Goal: Task Accomplishment & Management: Manage account settings

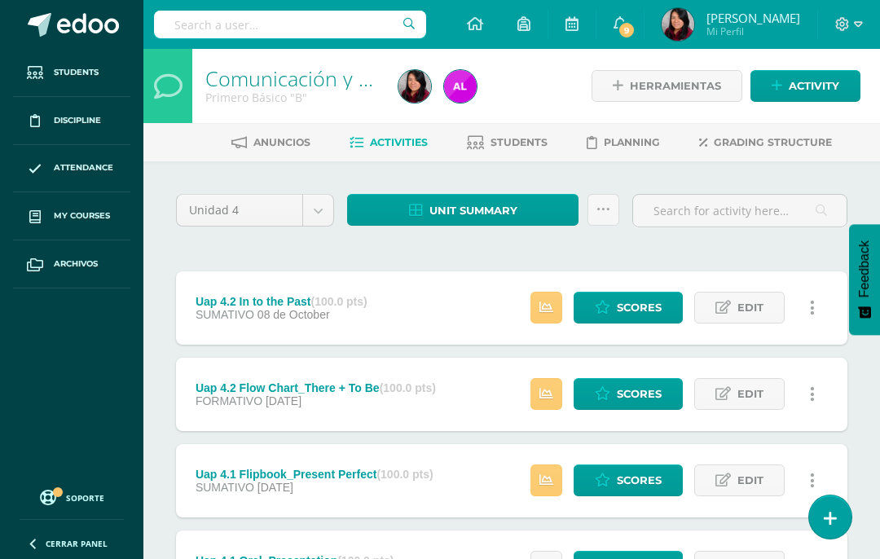
click at [81, 225] on link "My courses" at bounding box center [71, 216] width 117 height 48
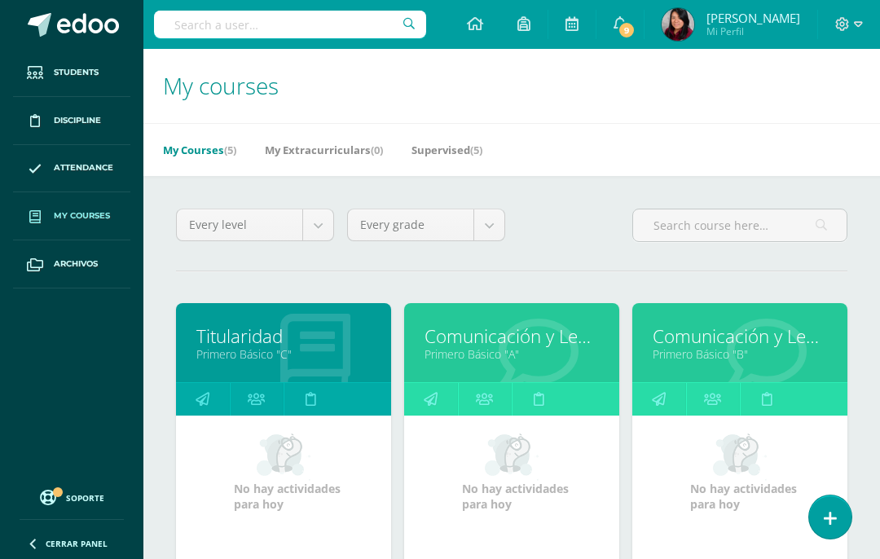
click at [569, 336] on link "Comunicación y Lenguaje, Idioma Extranjero Inglés" at bounding box center [511, 335] width 174 height 25
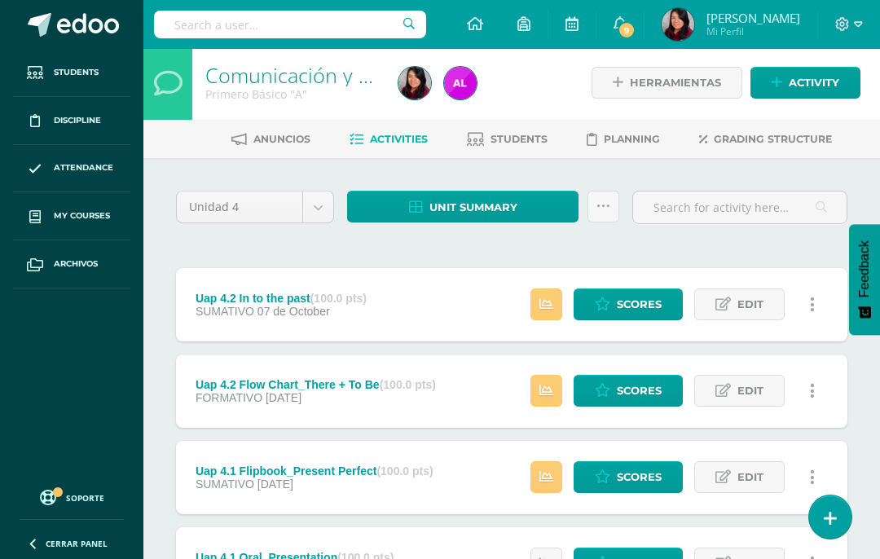
scroll to position [8, 0]
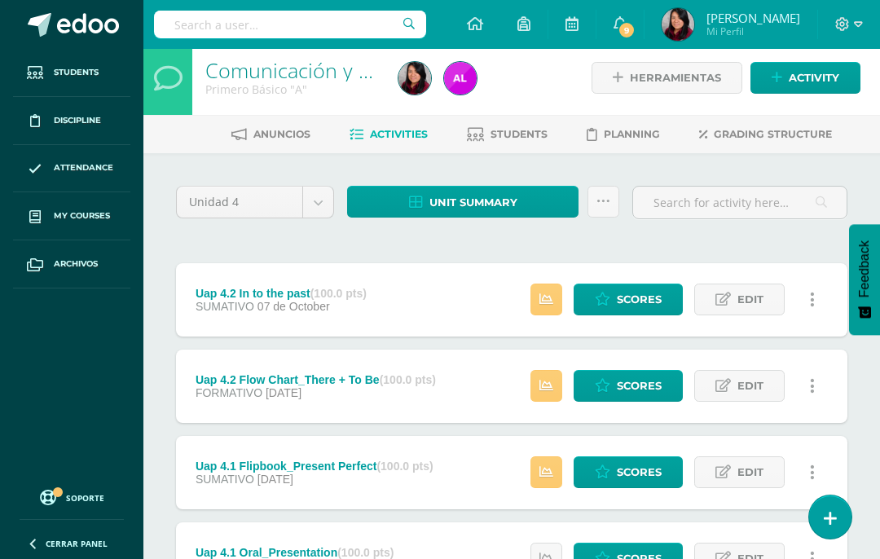
click at [635, 387] on span "Scores" at bounding box center [639, 386] width 45 height 30
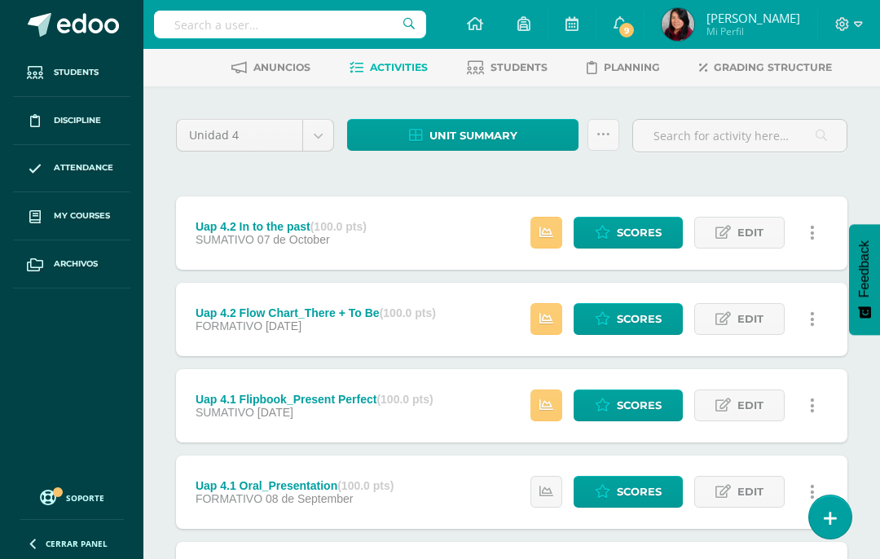
click at [530, 137] on link "Unit summary" at bounding box center [462, 135] width 231 height 32
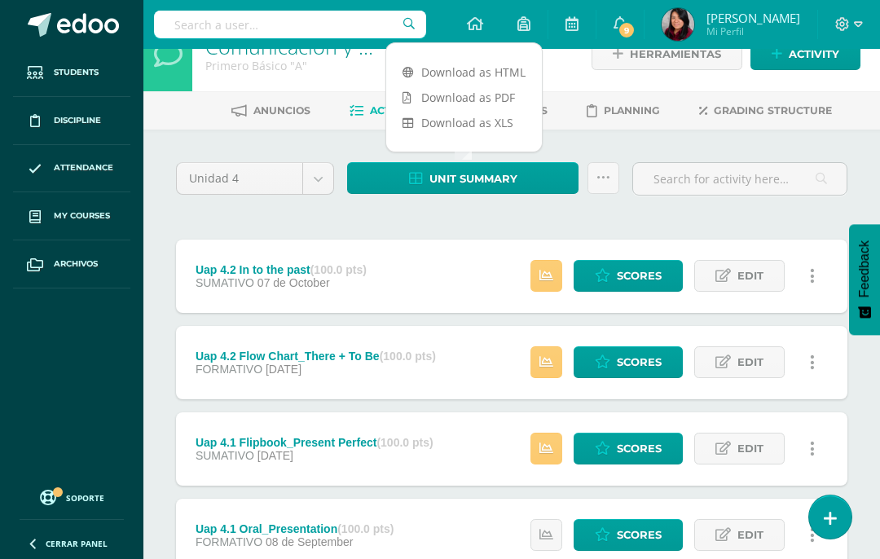
scroll to position [33, 0]
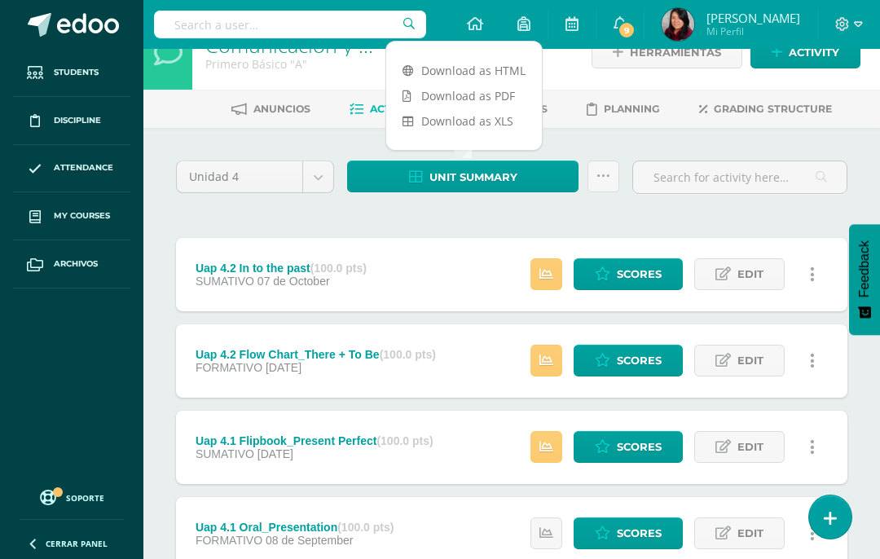
click at [477, 60] on link "Download as HTML" at bounding box center [464, 70] width 156 height 25
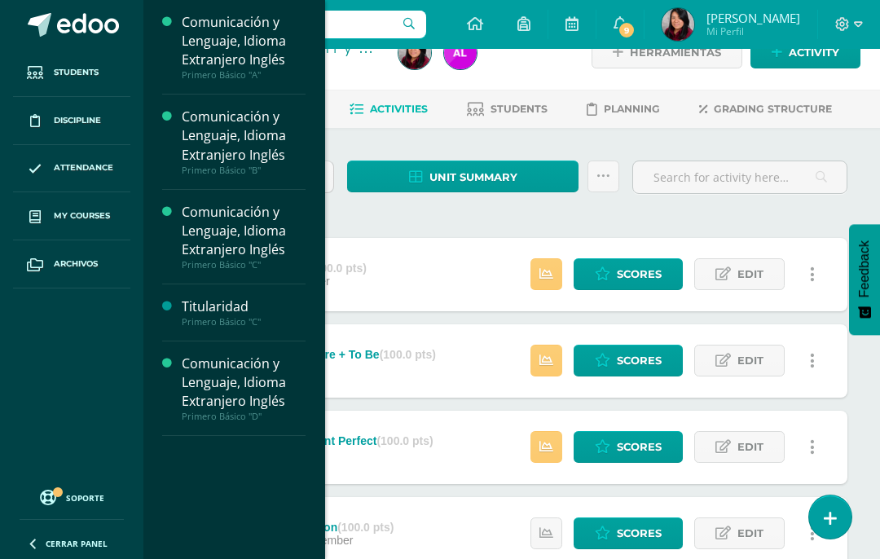
click at [77, 207] on link "My courses" at bounding box center [71, 216] width 117 height 48
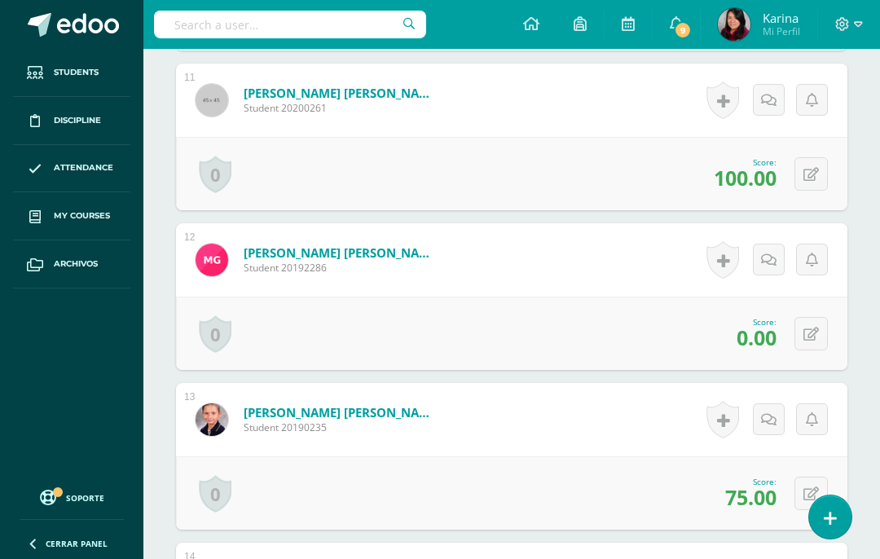
scroll to position [2117, 0]
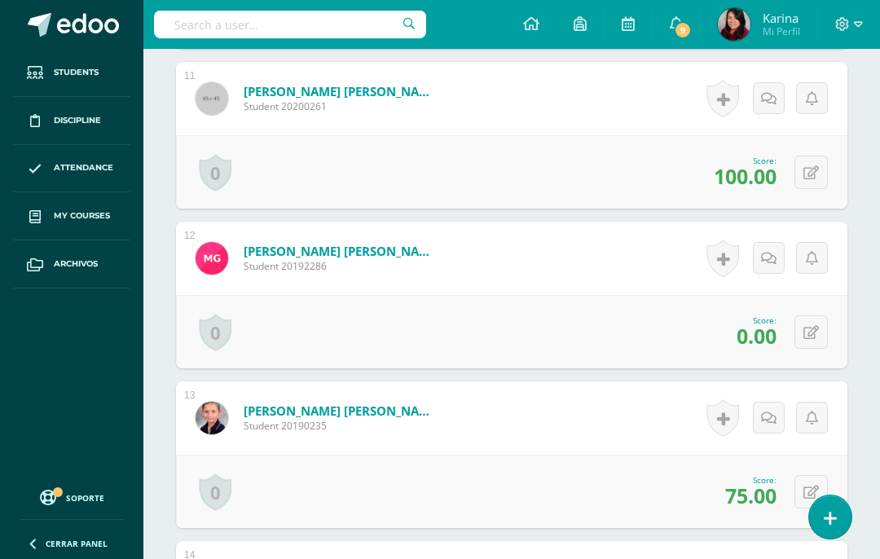
click at [802, 332] on button at bounding box center [810, 331] width 33 height 33
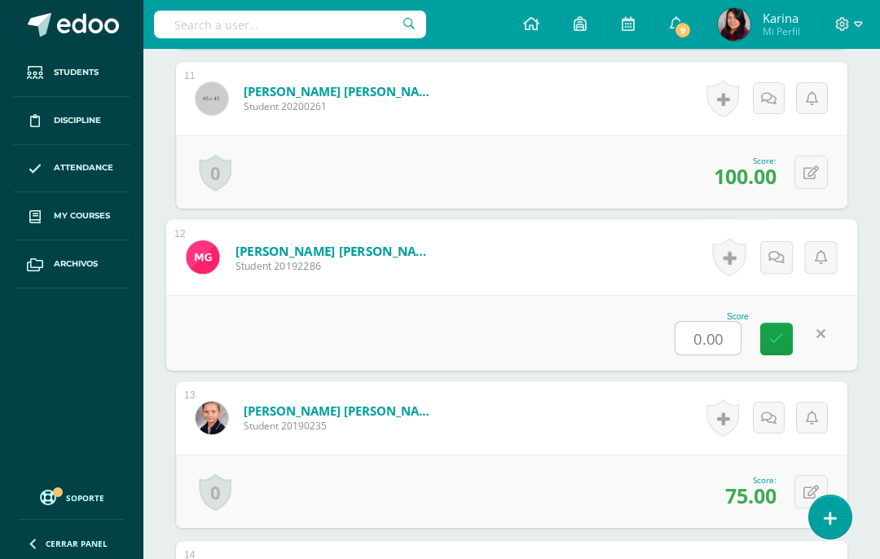
click at [728, 336] on input "0.00" at bounding box center [707, 338] width 65 height 33
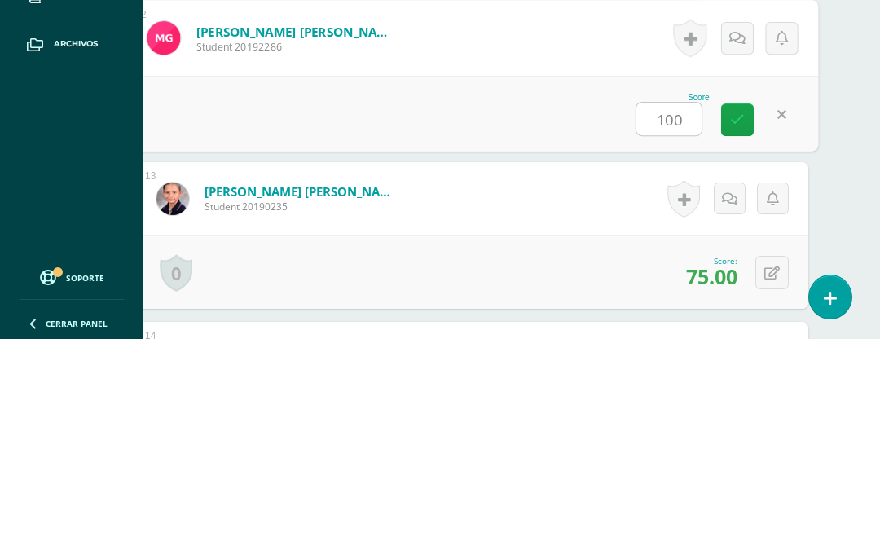
type input "100"
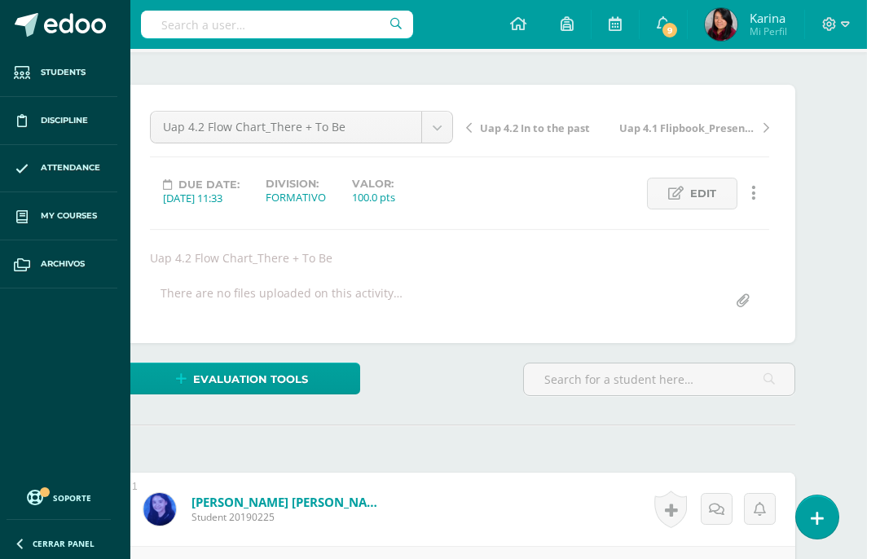
scroll to position [0, 39]
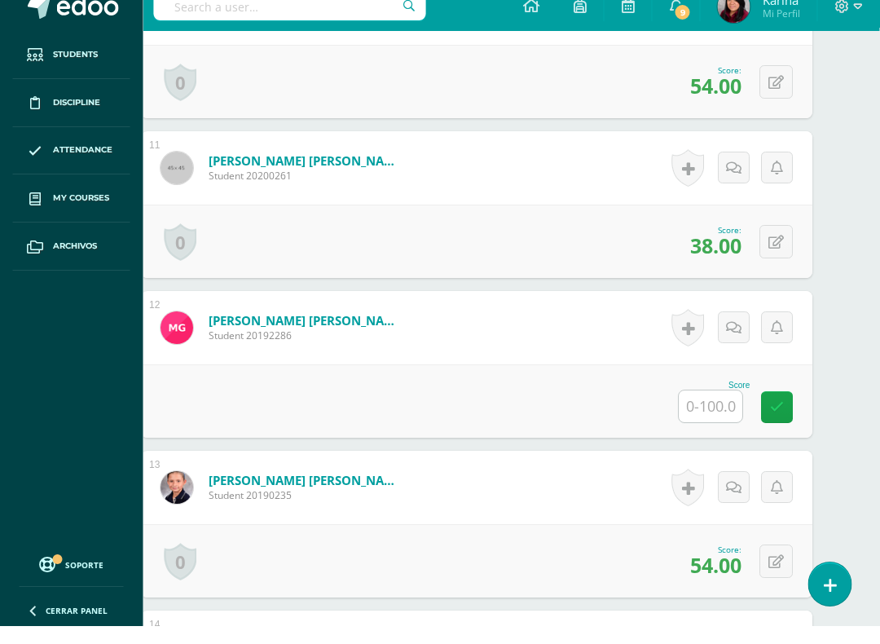
scroll to position [2016, 34]
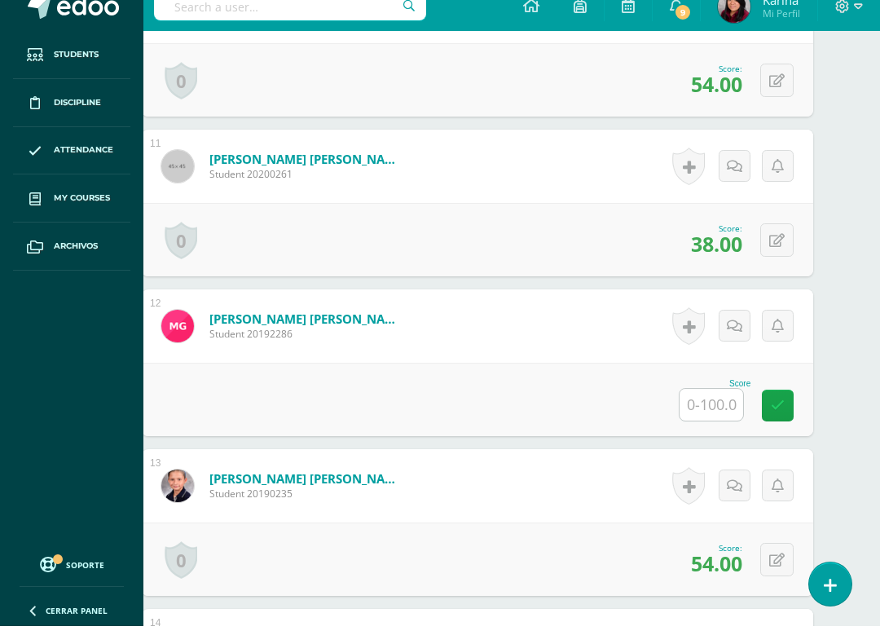
click at [708, 407] on input "text" at bounding box center [711, 423] width 64 height 32
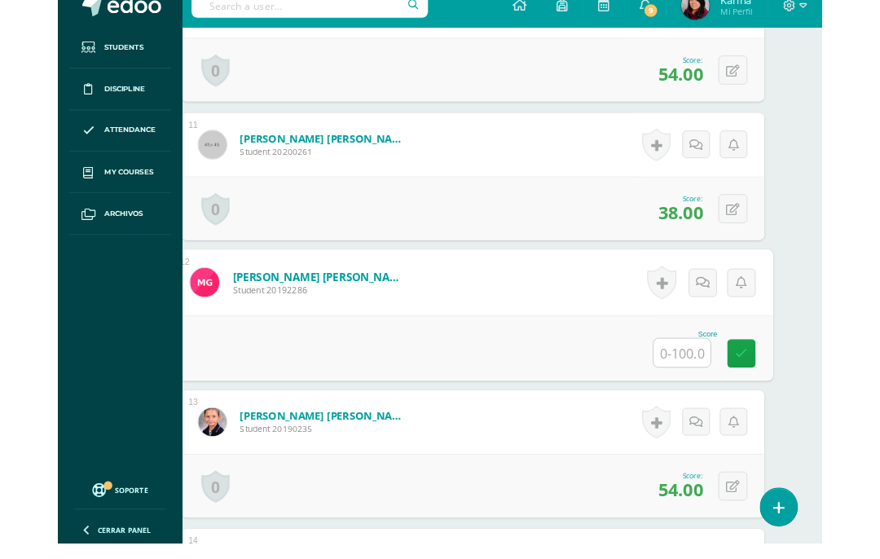
scroll to position [2015, 39]
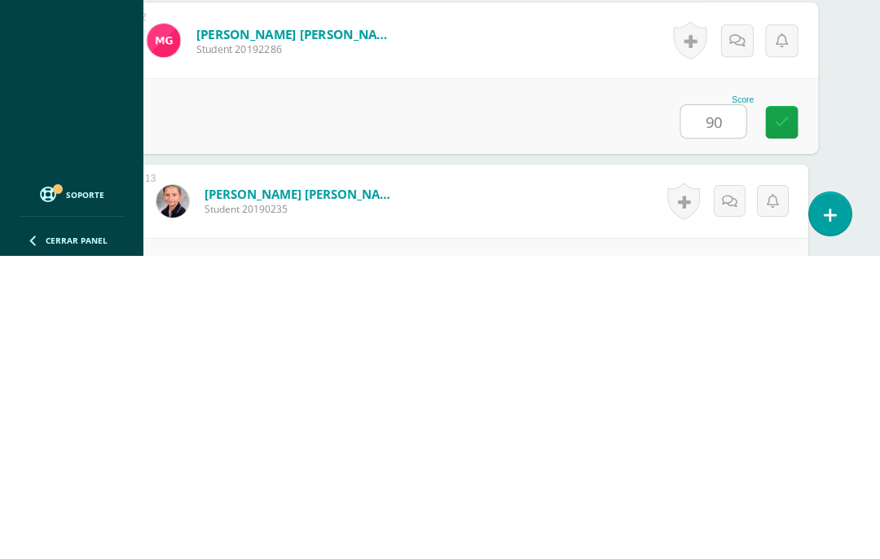
type input "90"
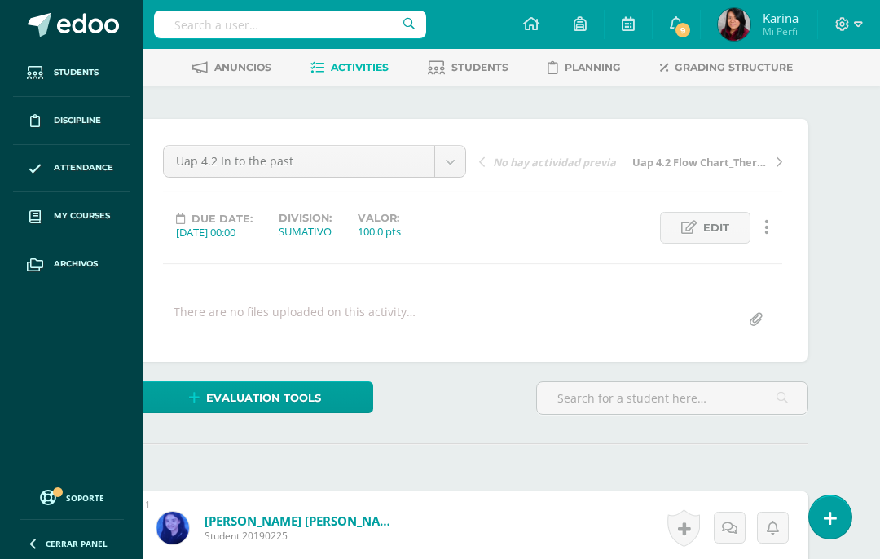
scroll to position [0, 39]
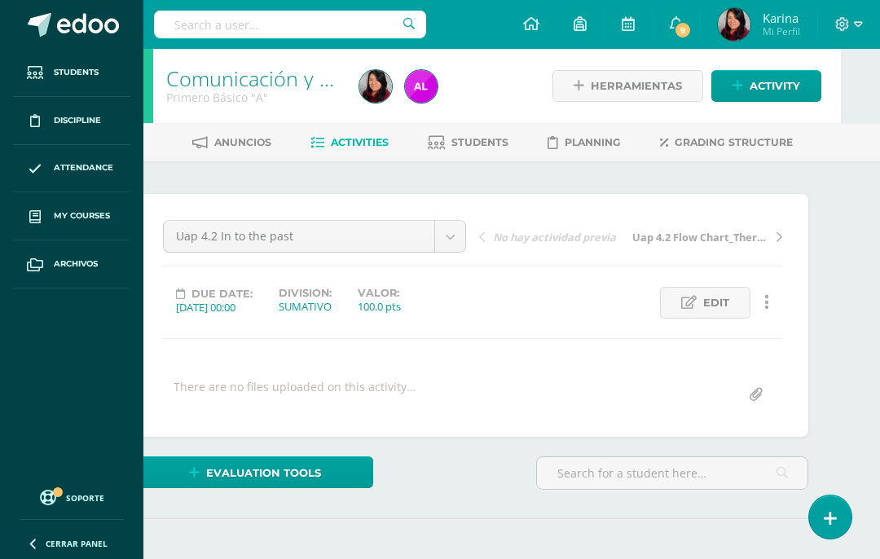
click at [767, 97] on span "Activity" at bounding box center [775, 86] width 51 height 30
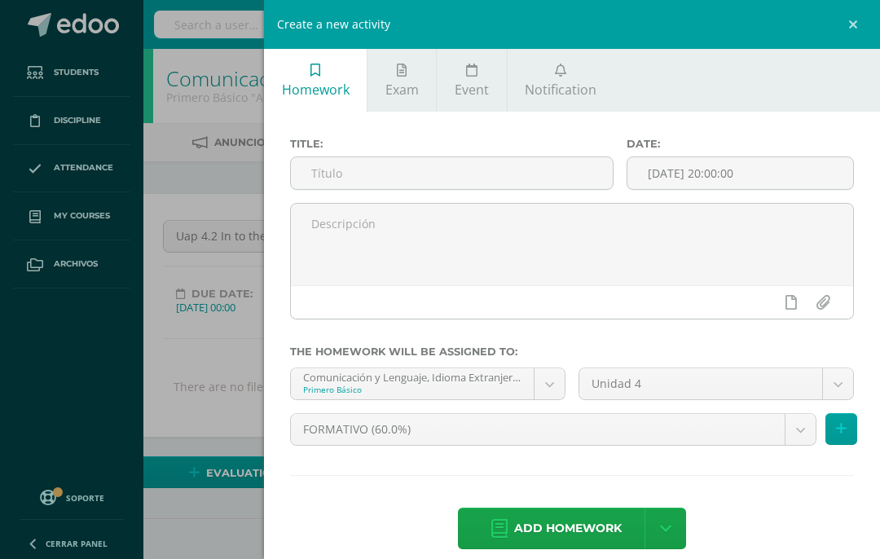
click at [206, 183] on div "Create a new activity Homework Exam Event Notification Title: Date: 2025-10-11 …" at bounding box center [440, 279] width 880 height 559
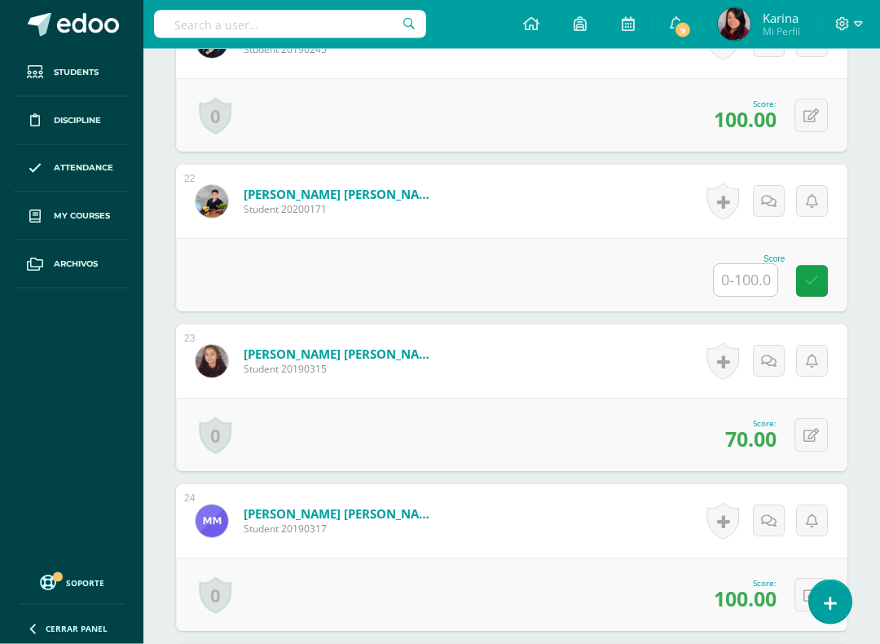
scroll to position [3766, 0]
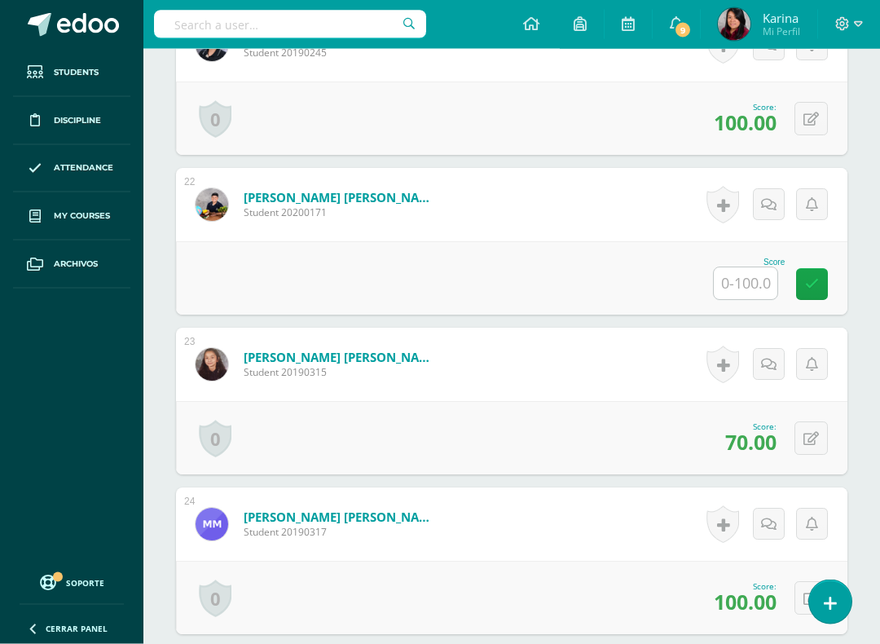
click at [752, 285] on input "text" at bounding box center [746, 284] width 64 height 32
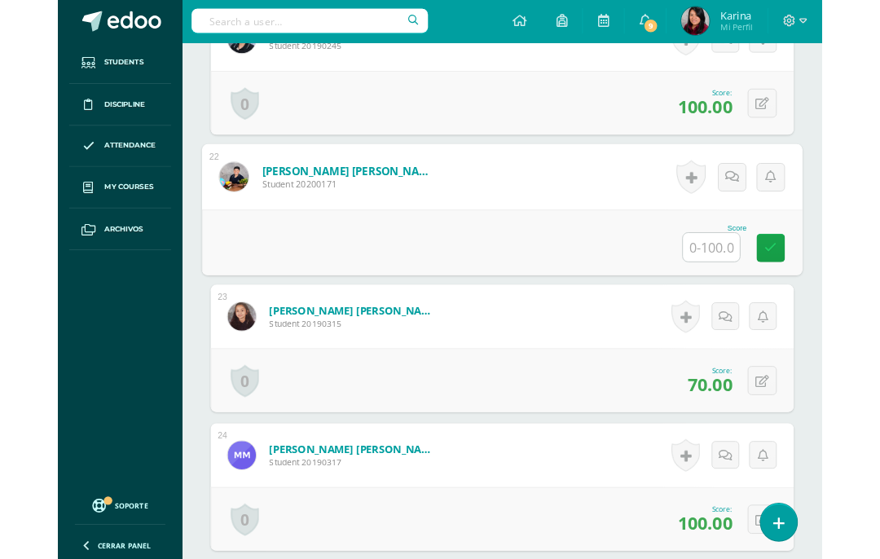
scroll to position [3766, 39]
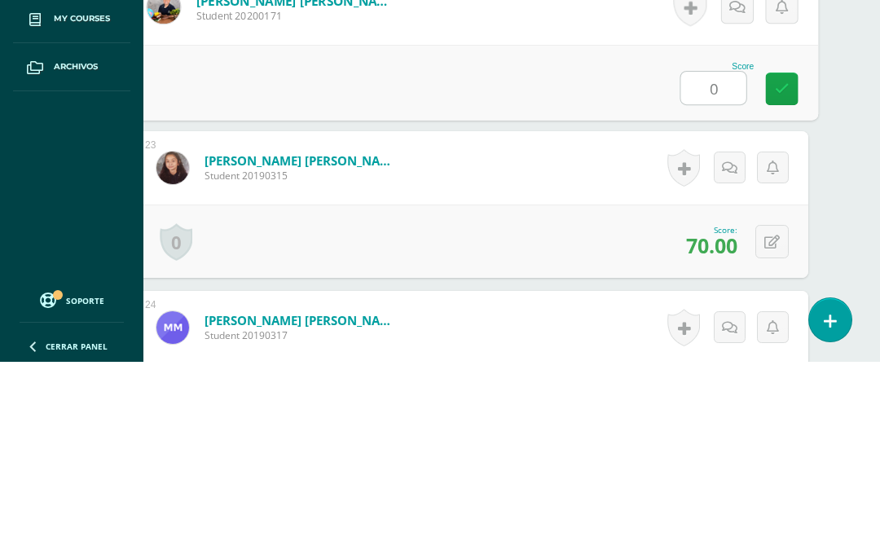
type input "0"
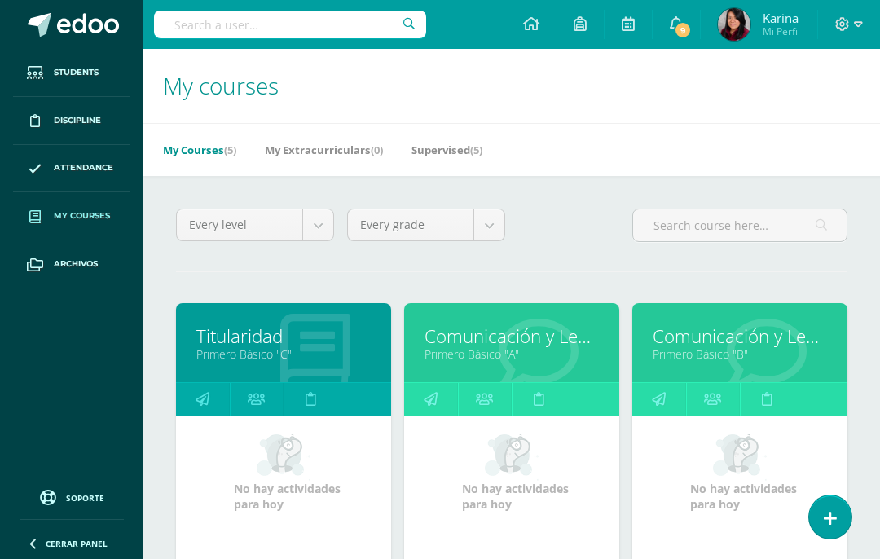
click at [776, 348] on link "Comunicación y Lenguaje, Idioma Extranjero Inglés" at bounding box center [740, 335] width 174 height 25
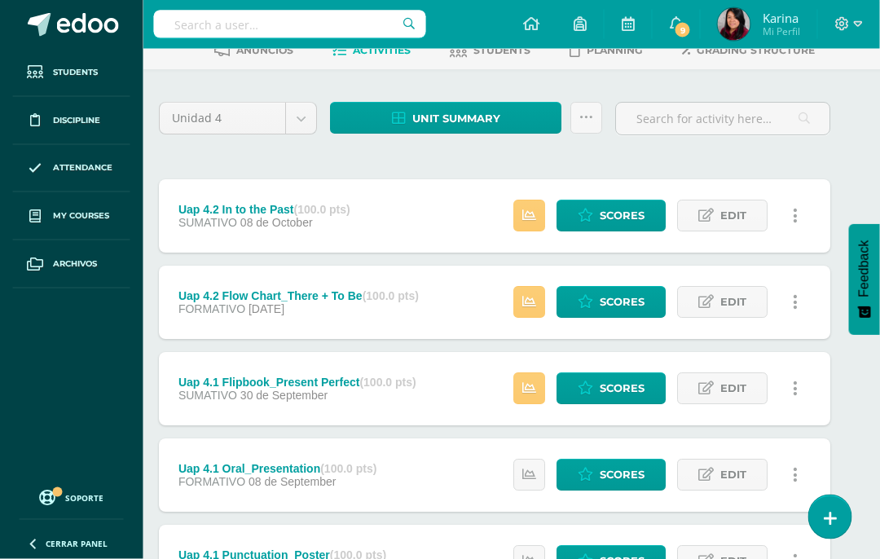
scroll to position [0, 39]
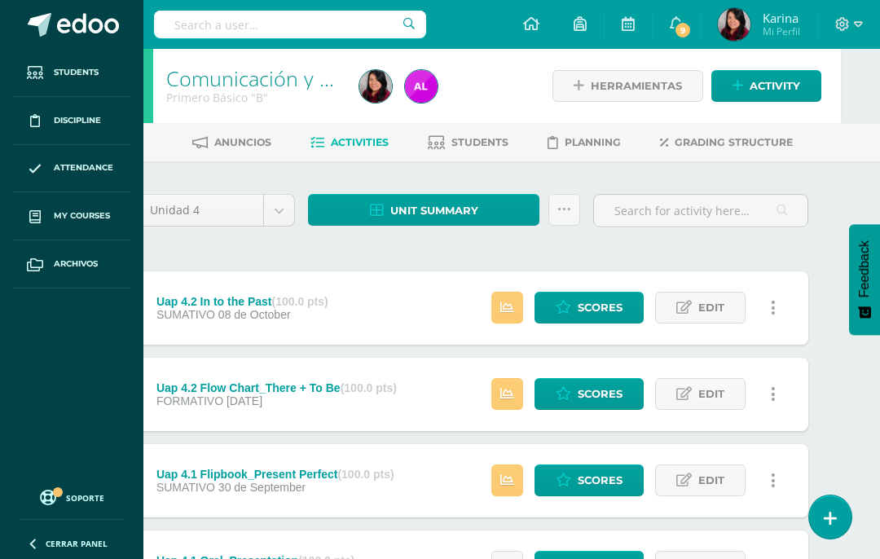
click at [462, 212] on span "Unit summary" at bounding box center [434, 211] width 88 height 30
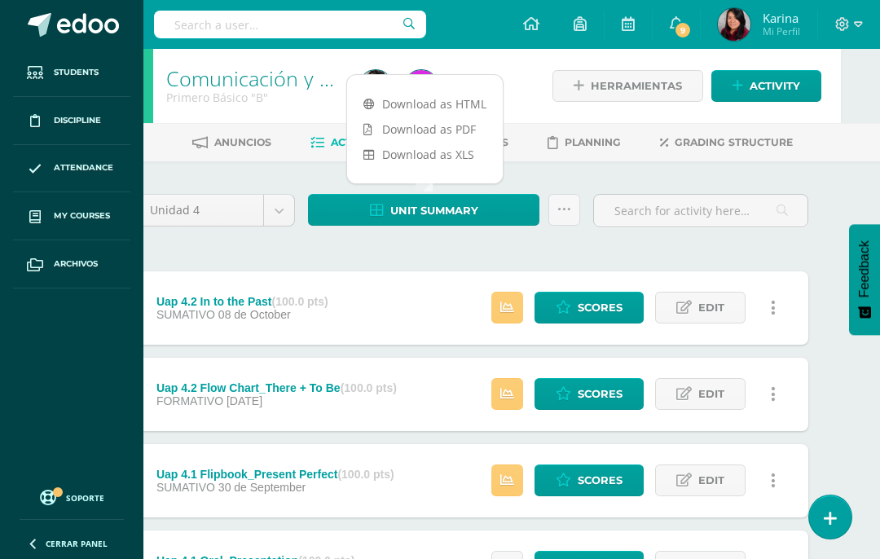
click at [440, 93] on link "Download as HTML" at bounding box center [425, 103] width 156 height 25
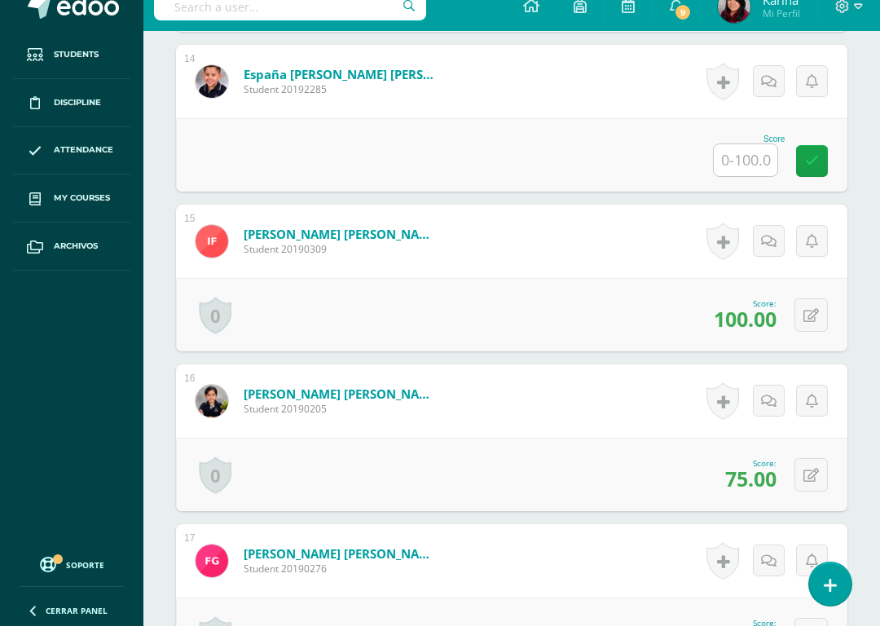
scroll to position [2596, 0]
click at [751, 167] on input "text" at bounding box center [746, 177] width 64 height 32
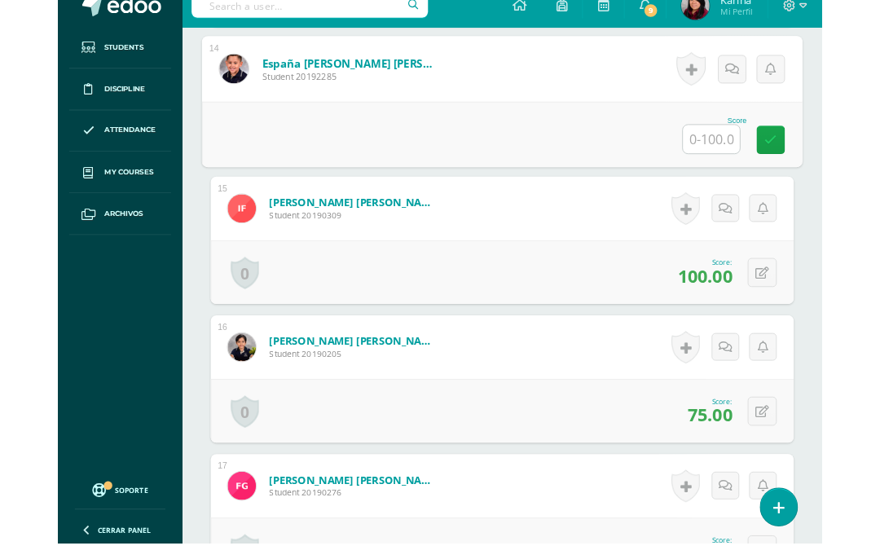
scroll to position [2595, 0]
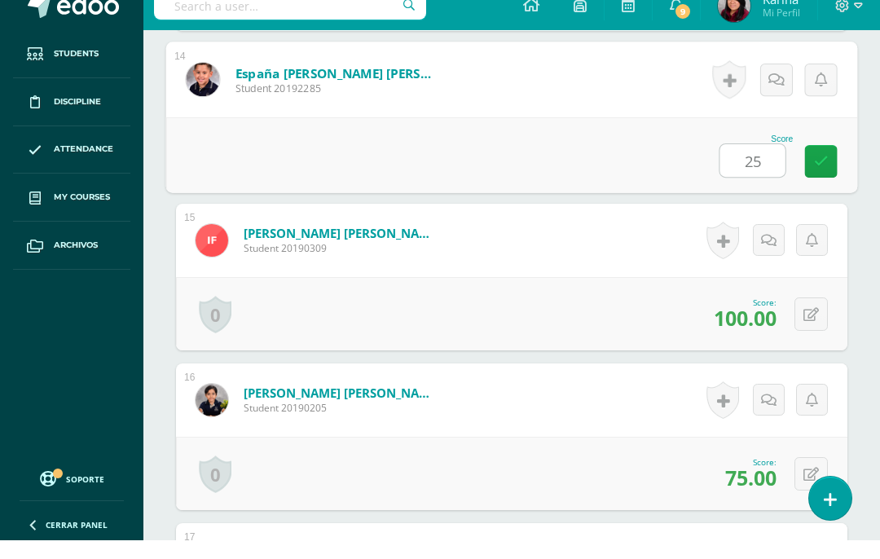
type input "25"
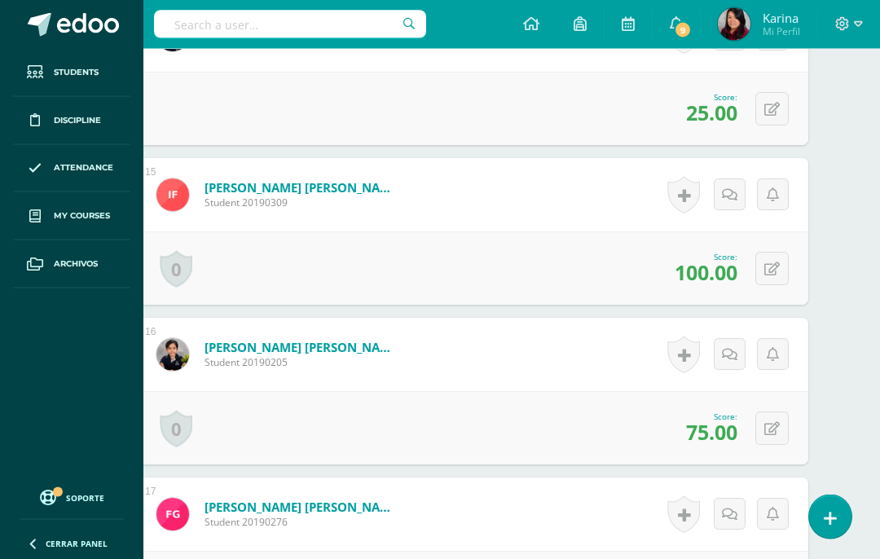
scroll to position [2647, 39]
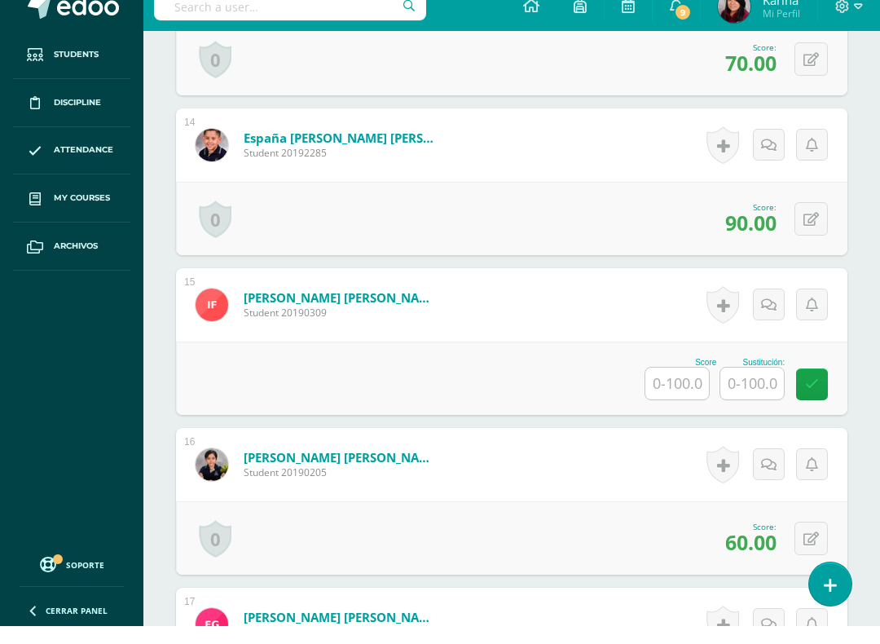
scroll to position [2597, 0]
click at [683, 385] on input "text" at bounding box center [677, 401] width 64 height 32
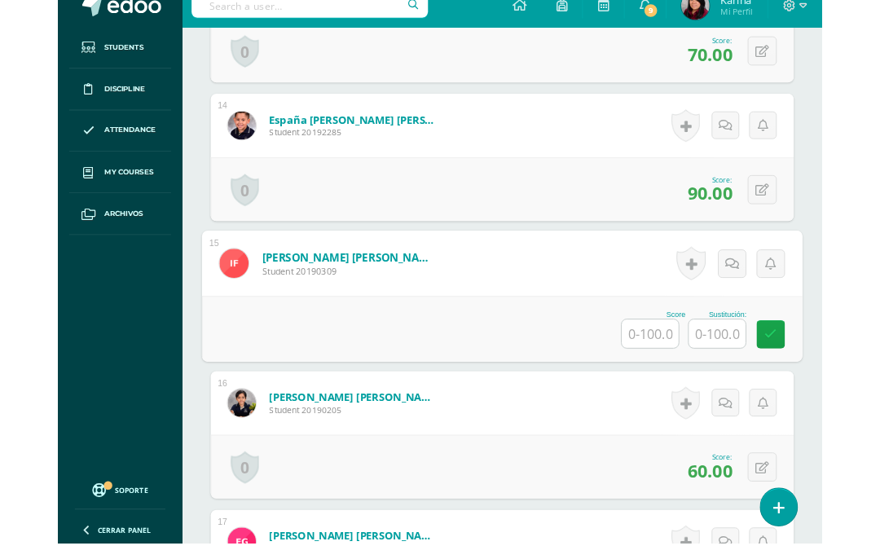
scroll to position [2597, 39]
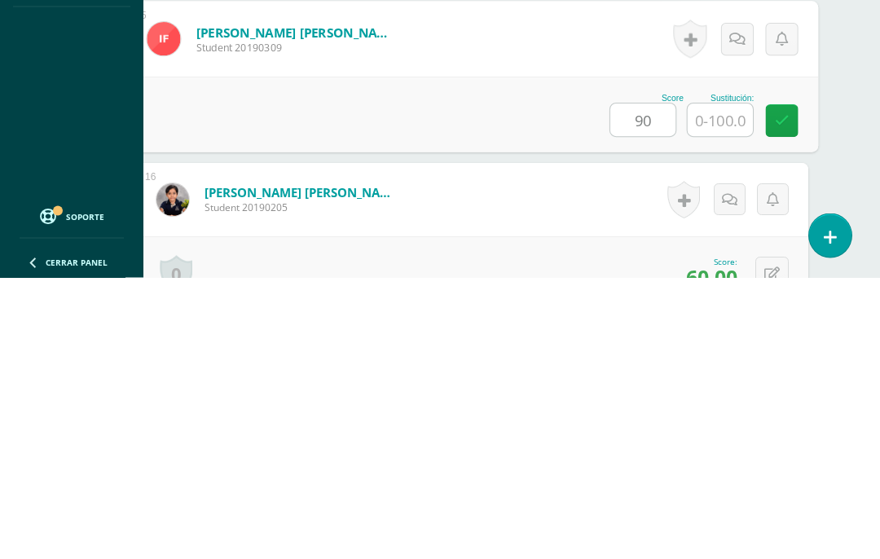
type input "90"
click at [841, 159] on html "Students Discipline Attendance My courses Archivos Soporte Help Reportar un pro…" at bounding box center [401, 205] width 880 height 5605
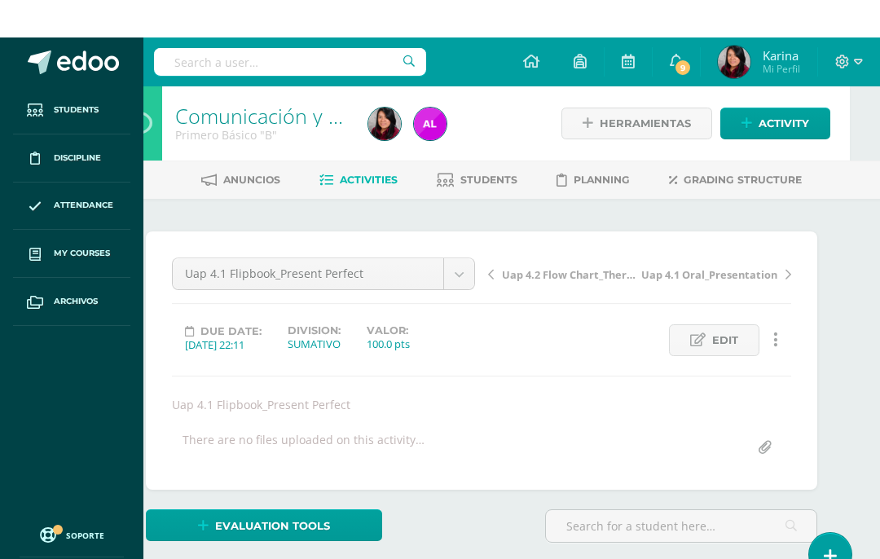
scroll to position [0, 0]
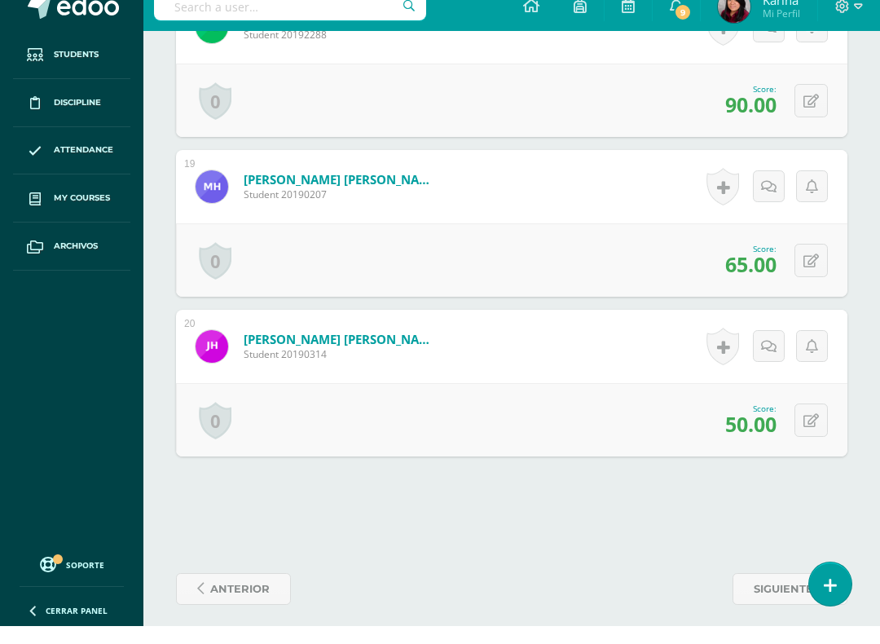
scroll to position [3354, 0]
click at [816, 431] on icon at bounding box center [810, 438] width 15 height 14
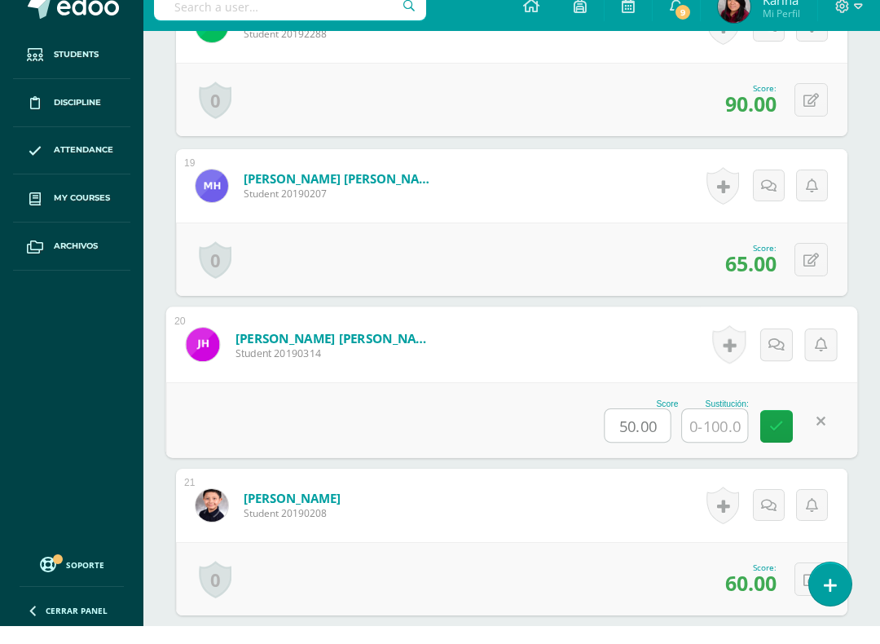
click at [722, 429] on input "text" at bounding box center [714, 443] width 65 height 33
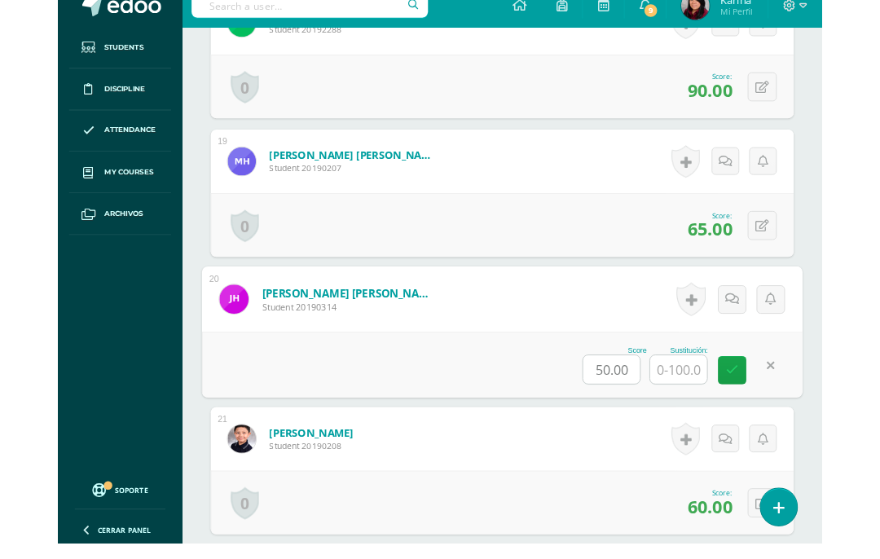
scroll to position [3354, 39]
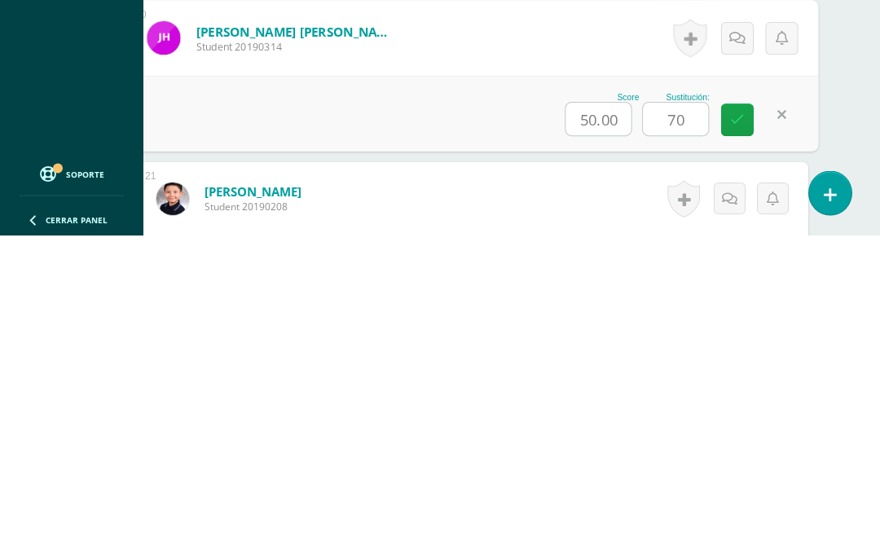
type input "70"
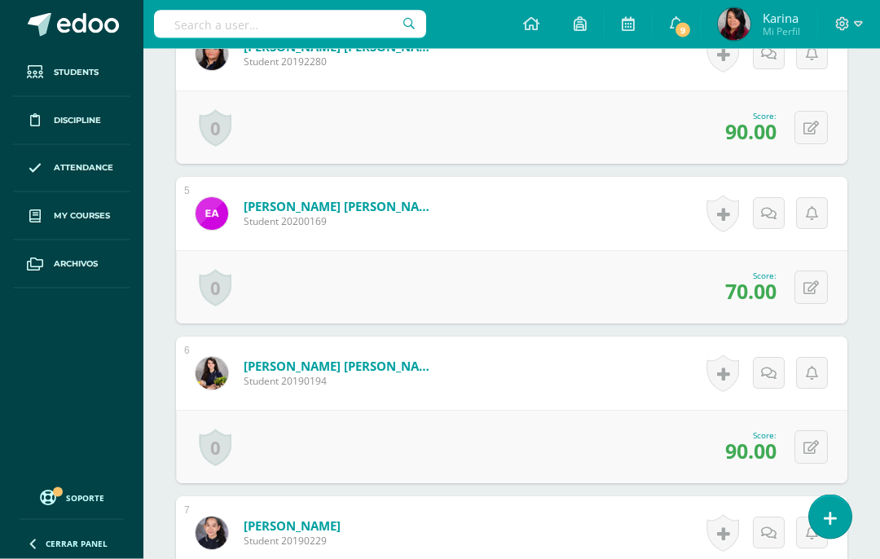
scroll to position [1098, 0]
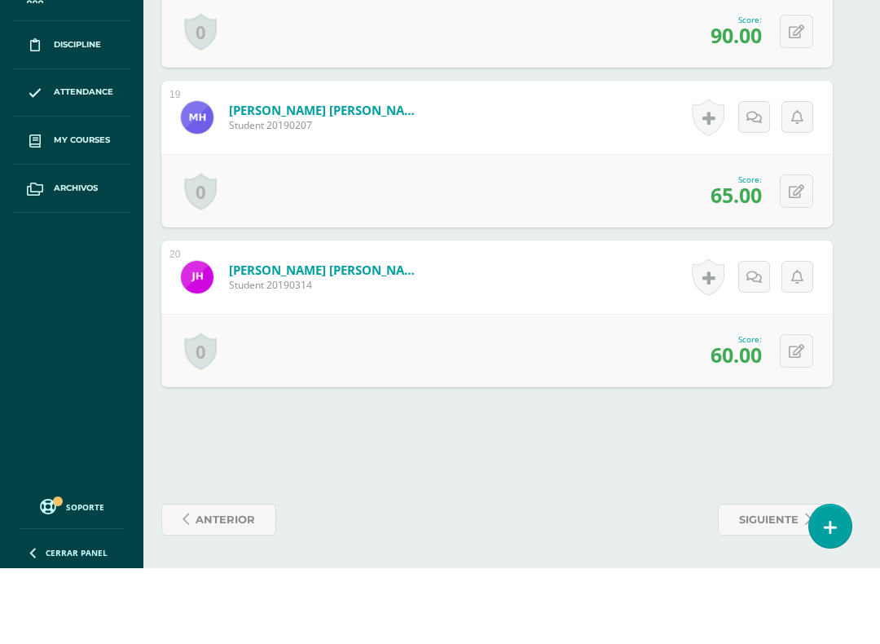
scroll to position [3371, 14]
click at [808, 410] on button at bounding box center [796, 426] width 33 height 33
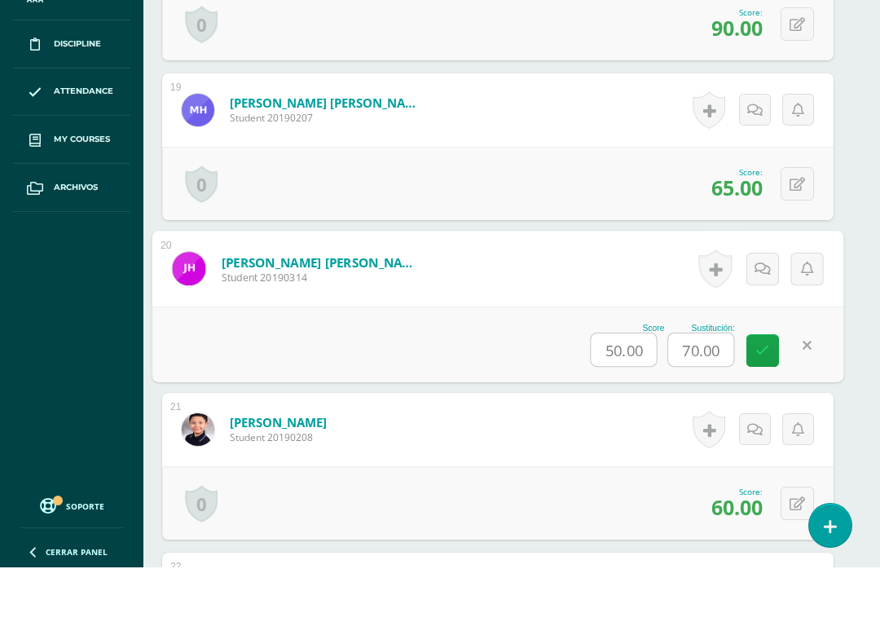
click at [714, 410] on input "70.00" at bounding box center [700, 426] width 65 height 33
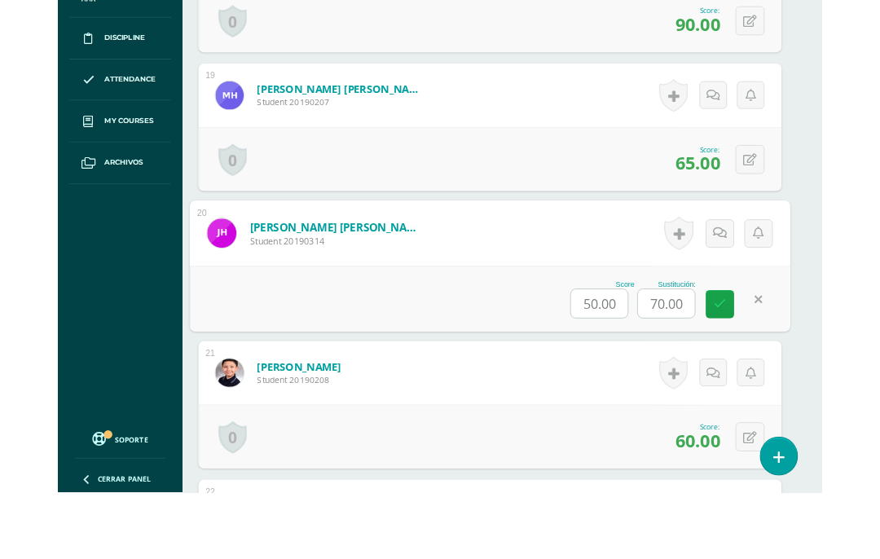
scroll to position [3371, 38]
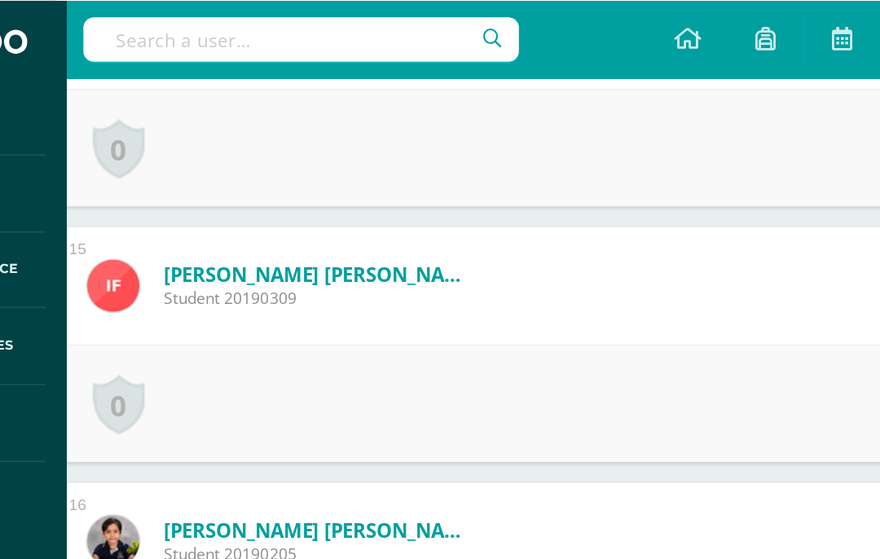
scroll to position [2737, 39]
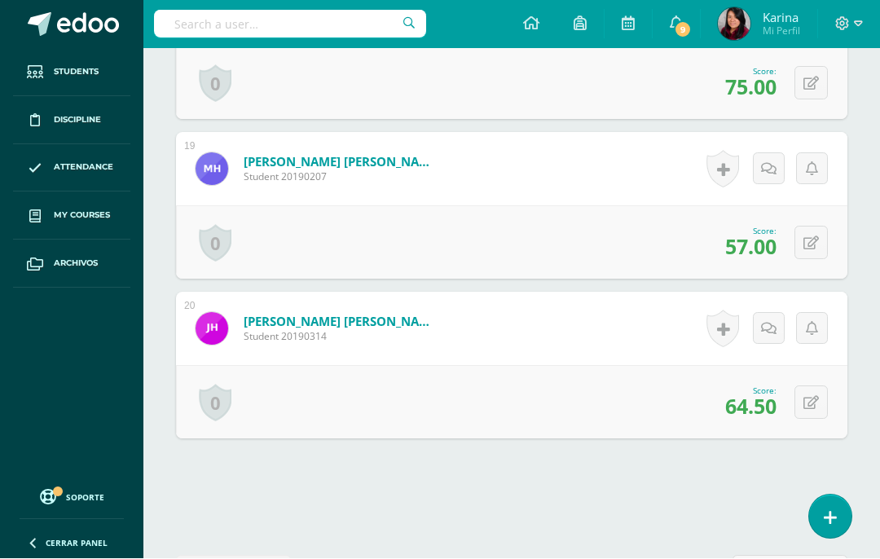
scroll to position [3440, 0]
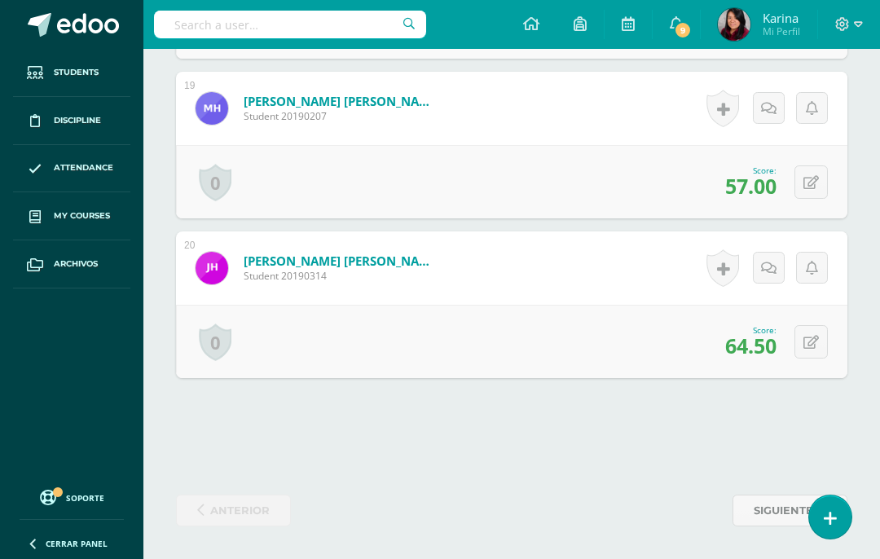
click at [802, 339] on button at bounding box center [810, 341] width 33 height 33
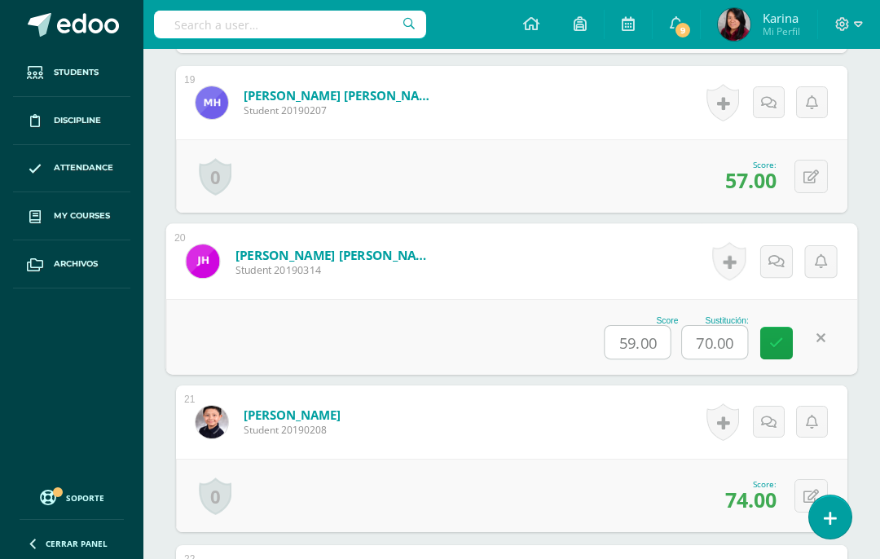
click at [719, 340] on input "70.00" at bounding box center [714, 342] width 65 height 33
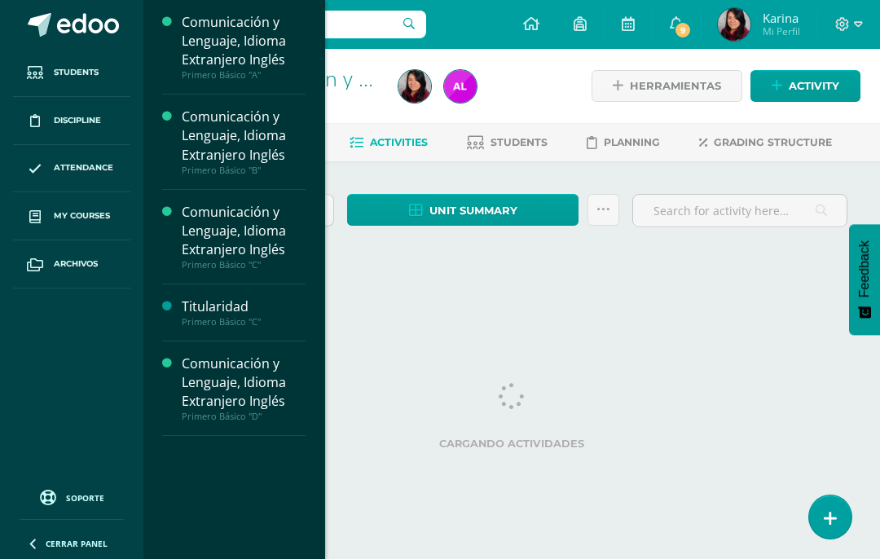
click at [62, 210] on span "My courses" at bounding box center [82, 215] width 56 height 13
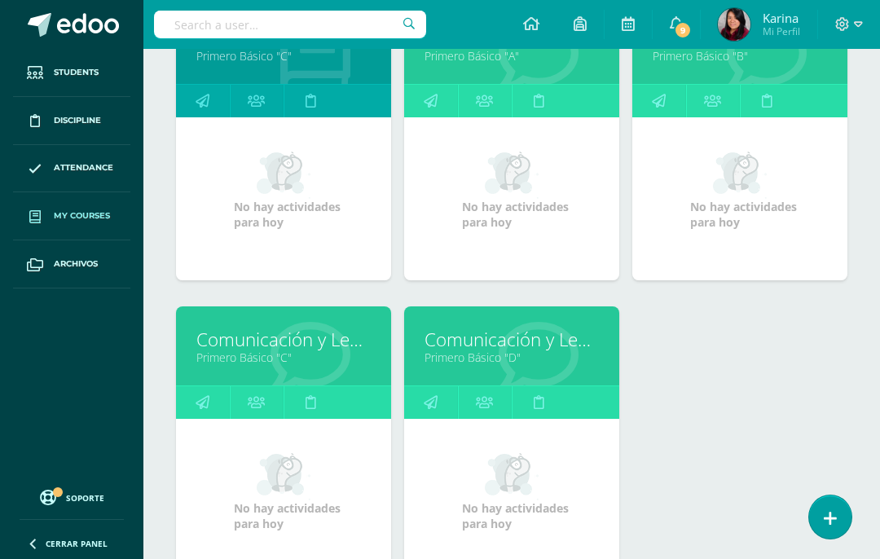
scroll to position [297, 0]
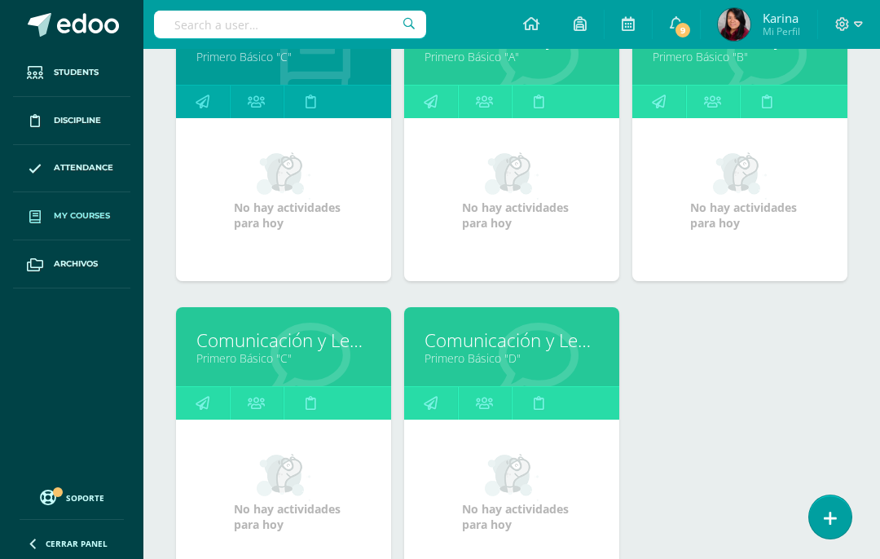
click at [325, 352] on link "Comunicación y Lenguaje, Idioma Extranjero Inglés" at bounding box center [283, 340] width 174 height 25
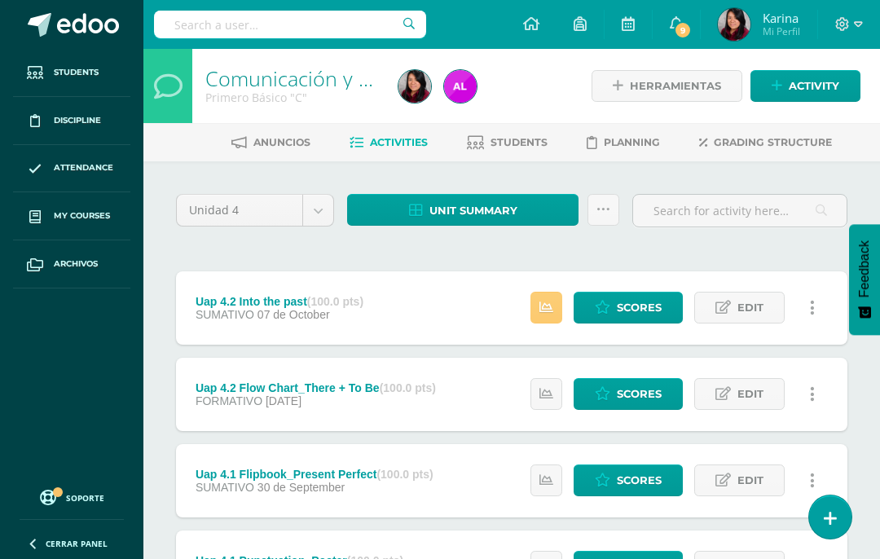
click at [526, 209] on link "Unit summary" at bounding box center [462, 210] width 231 height 32
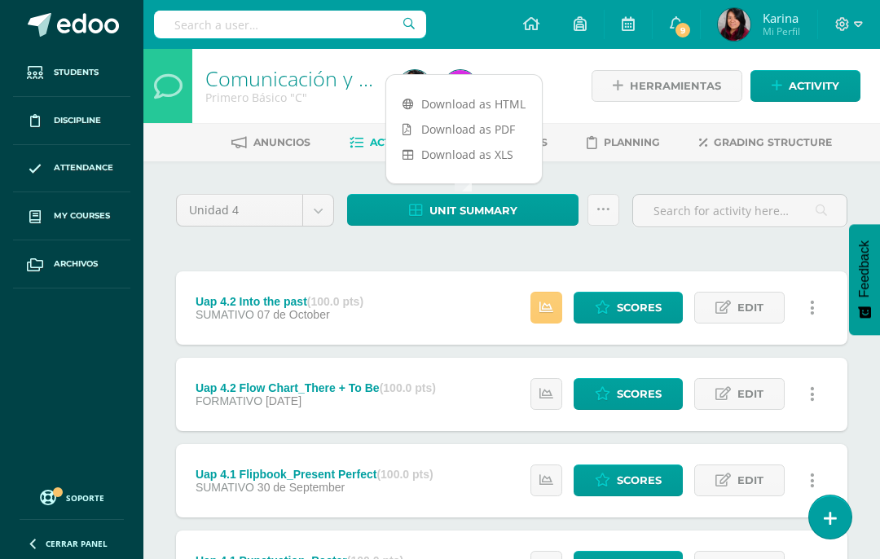
click at [508, 99] on link "Download as HTML" at bounding box center [464, 103] width 156 height 25
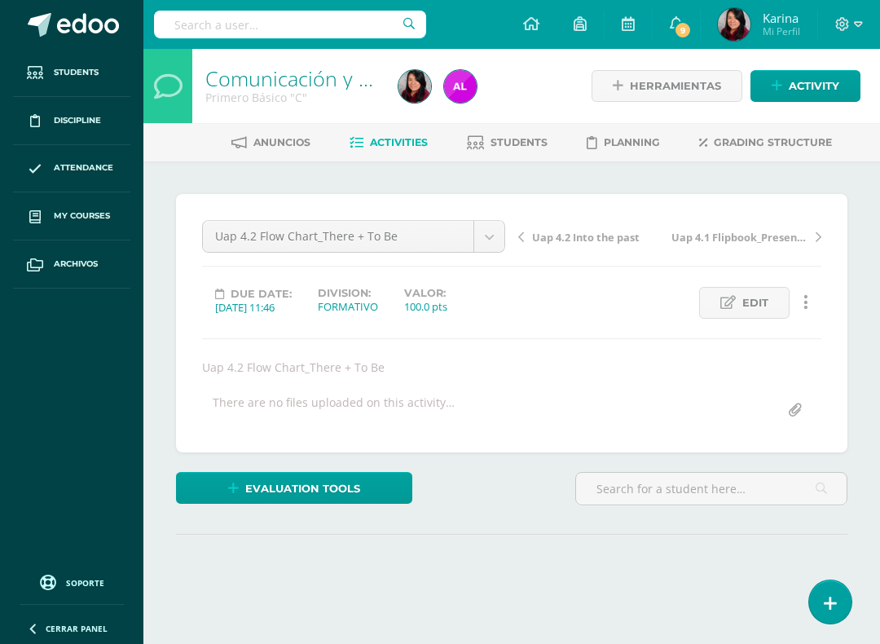
click at [502, 432] on div "Uap 4.2 Flow Chart_There + To Be Uap 4.2 Into the past Uap 4.2 Flow Chart_There…" at bounding box center [511, 323] width 671 height 258
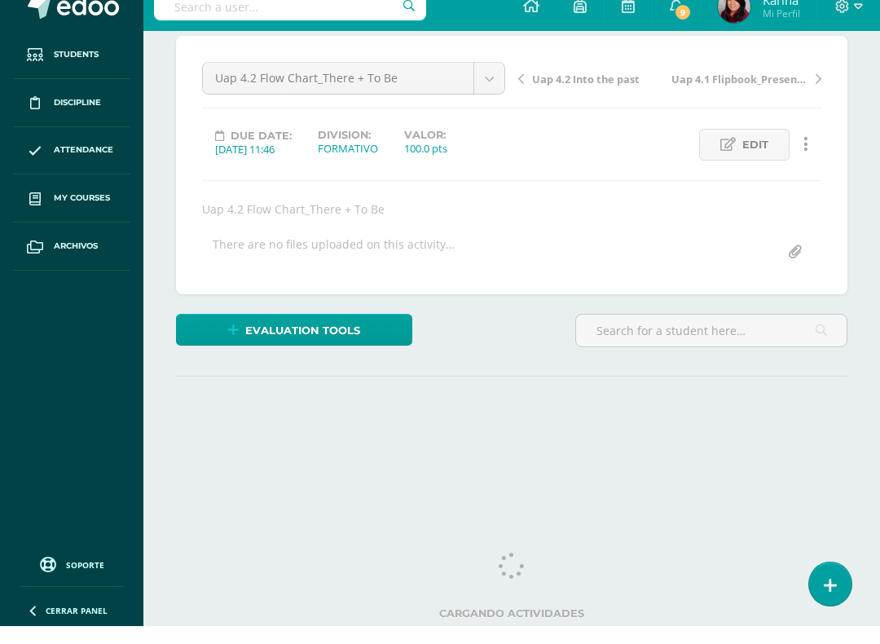
scroll to position [148, 0]
click at [535, 354] on div "¿Estás seguro que quieres eliminar esta actividad? Esto borrará la actividad y …" at bounding box center [511, 271] width 684 height 434
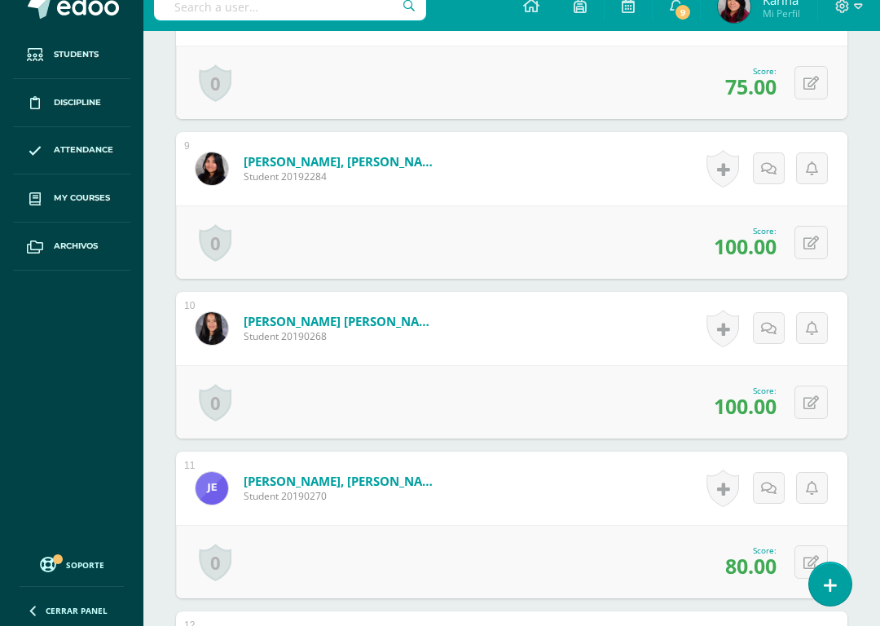
scroll to position [1710, 0]
click at [692, 545] on div "0 Badges Badges obtained Aún no hay logros agregados Score: 80.00" at bounding box center [511, 578] width 671 height 73
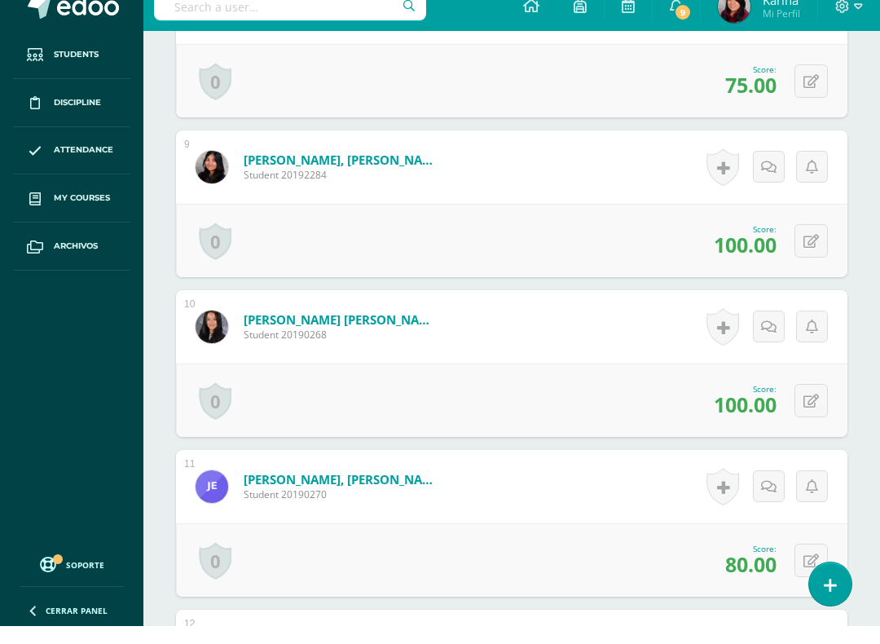
click at [368, 541] on div "0 Badges Badges obtained Aún no hay logros agregados Score: 80.00" at bounding box center [511, 577] width 671 height 73
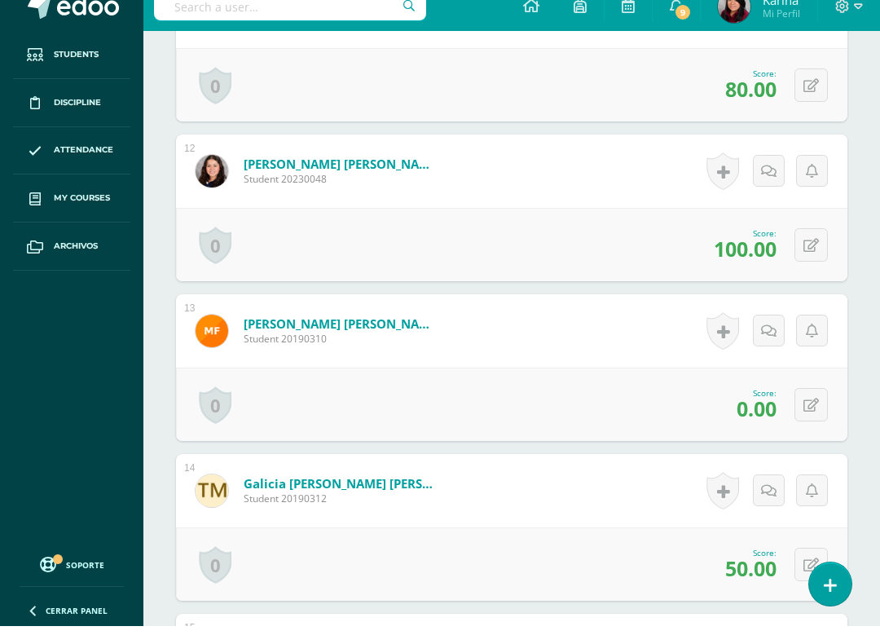
scroll to position [2187, 0]
click at [807, 405] on button at bounding box center [810, 421] width 33 height 33
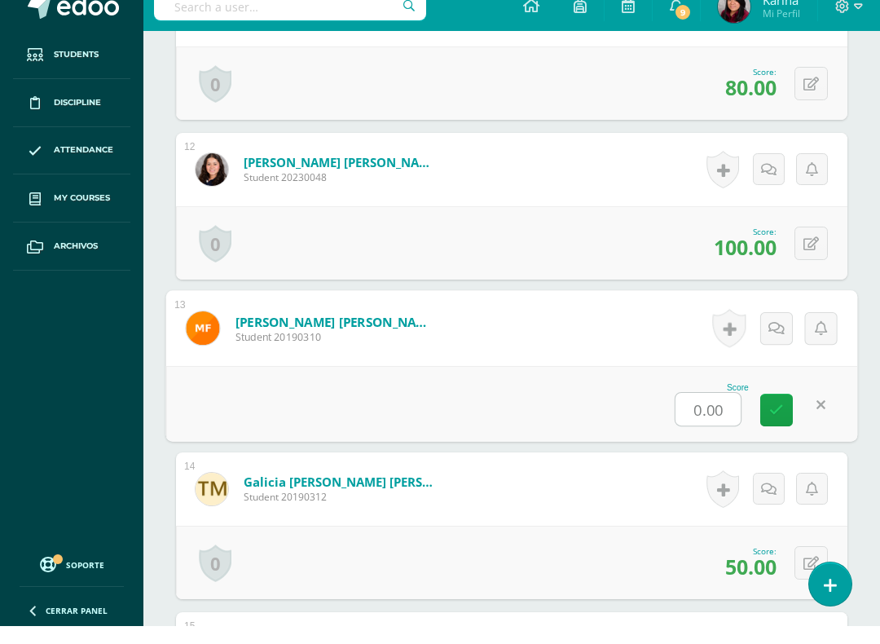
click at [714, 411] on input "0.00" at bounding box center [707, 427] width 65 height 33
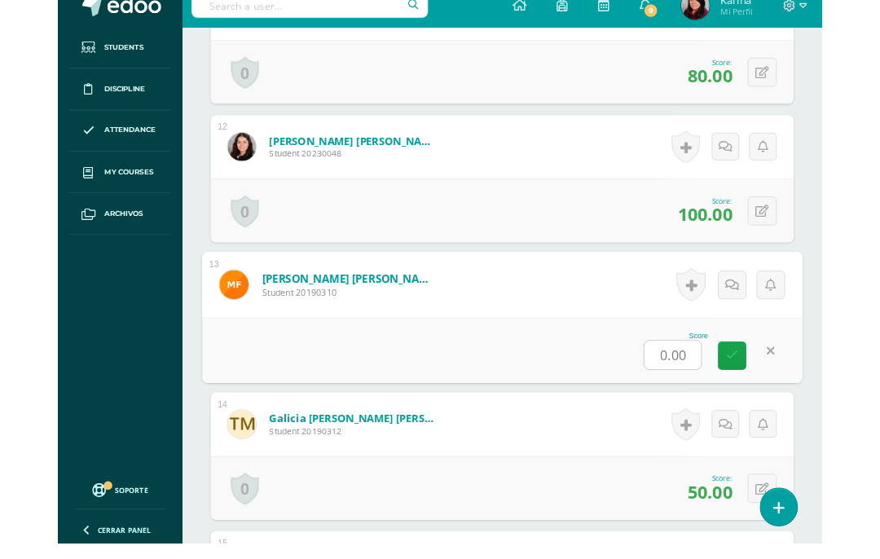
scroll to position [2187, 39]
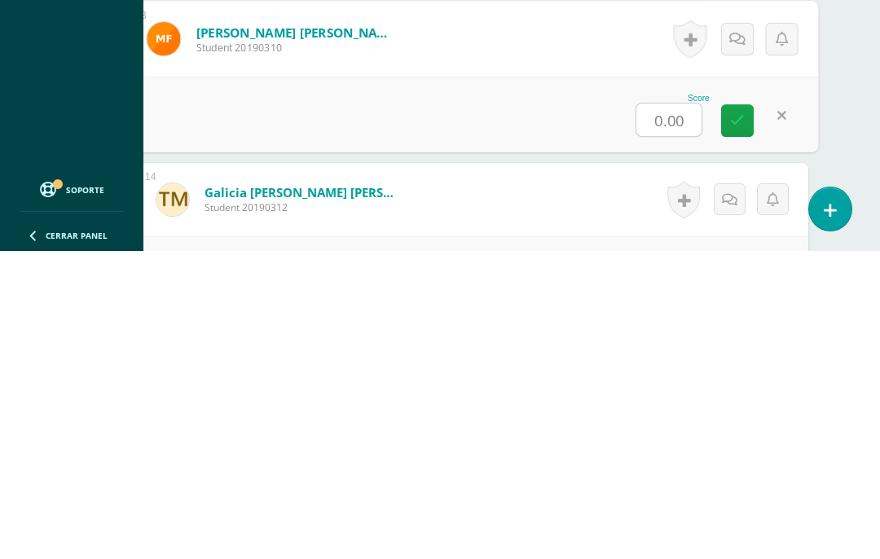
type input "P"
type input "100"
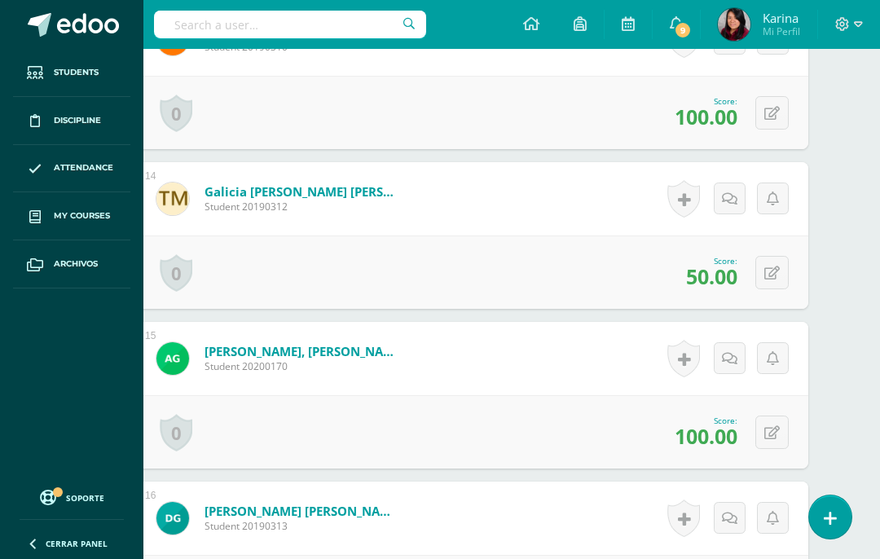
scroll to position [2562, 39]
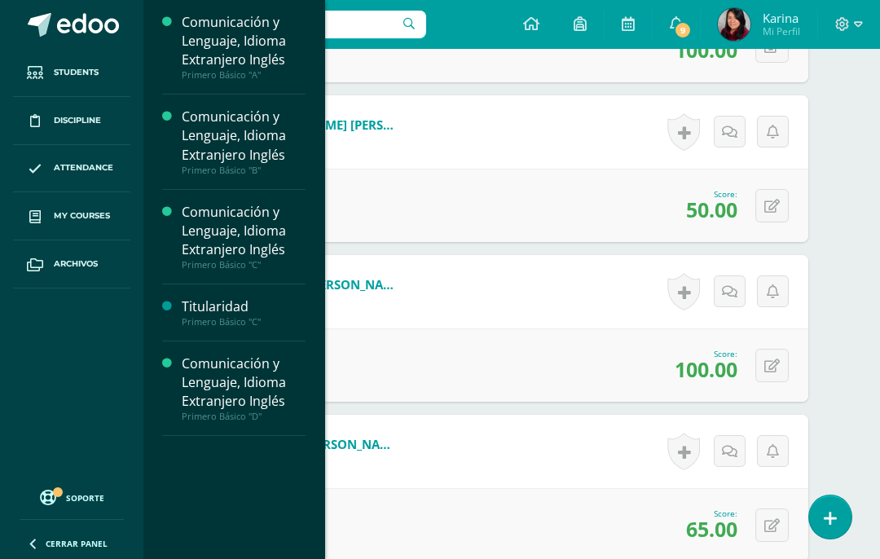
click at [103, 223] on link "My courses" at bounding box center [71, 216] width 117 height 48
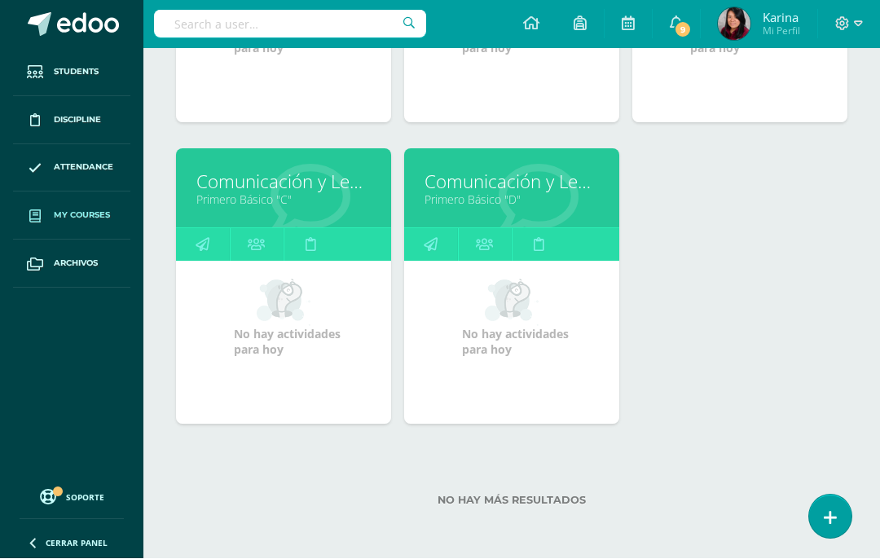
scroll to position [463, 0]
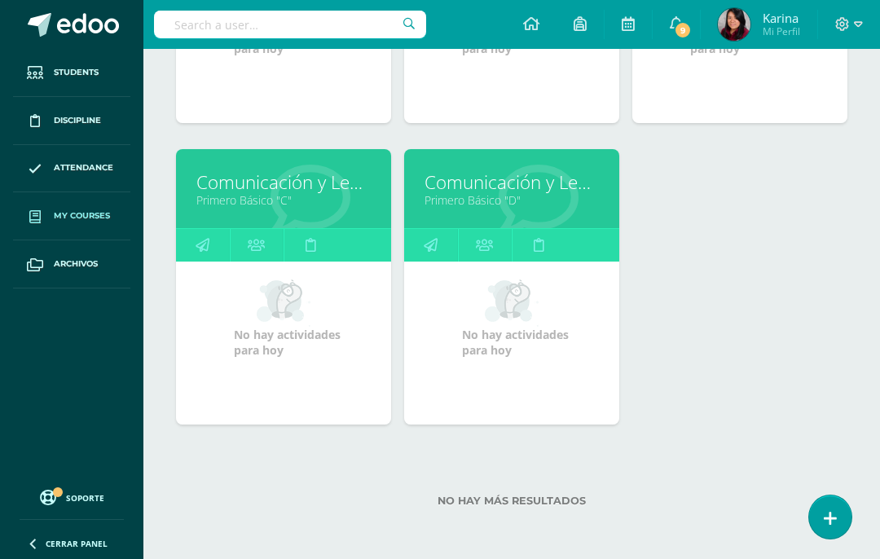
click at [542, 192] on link "Primero Básico "D"" at bounding box center [511, 199] width 174 height 15
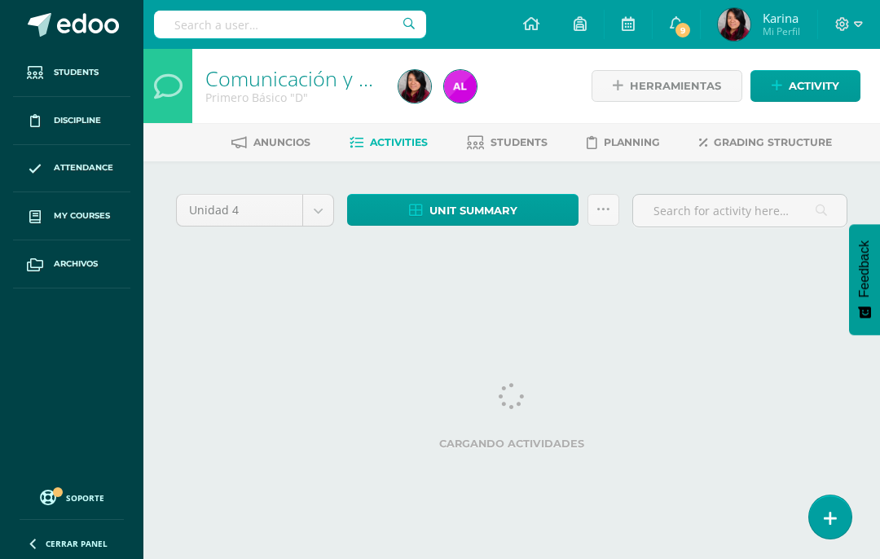
click at [521, 204] on link "Unit summary" at bounding box center [462, 210] width 231 height 32
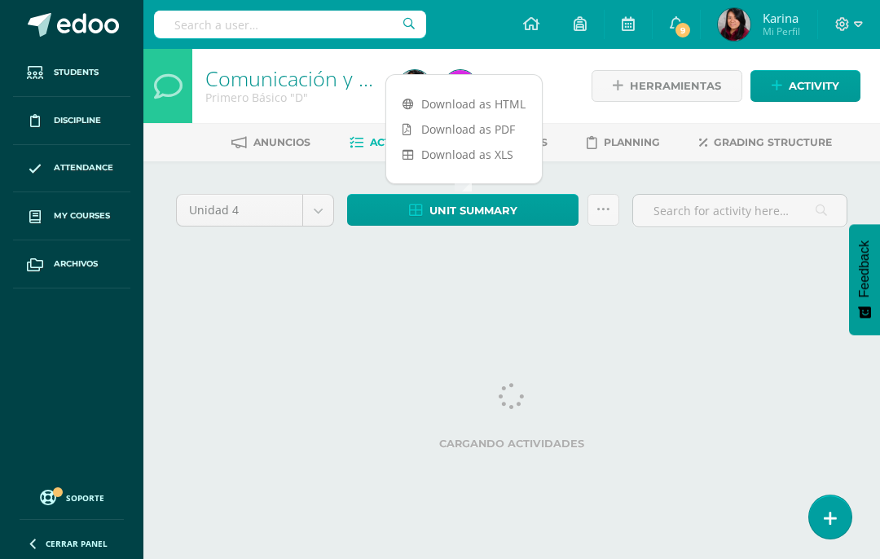
click at [500, 95] on link "Download as HTML" at bounding box center [464, 103] width 156 height 25
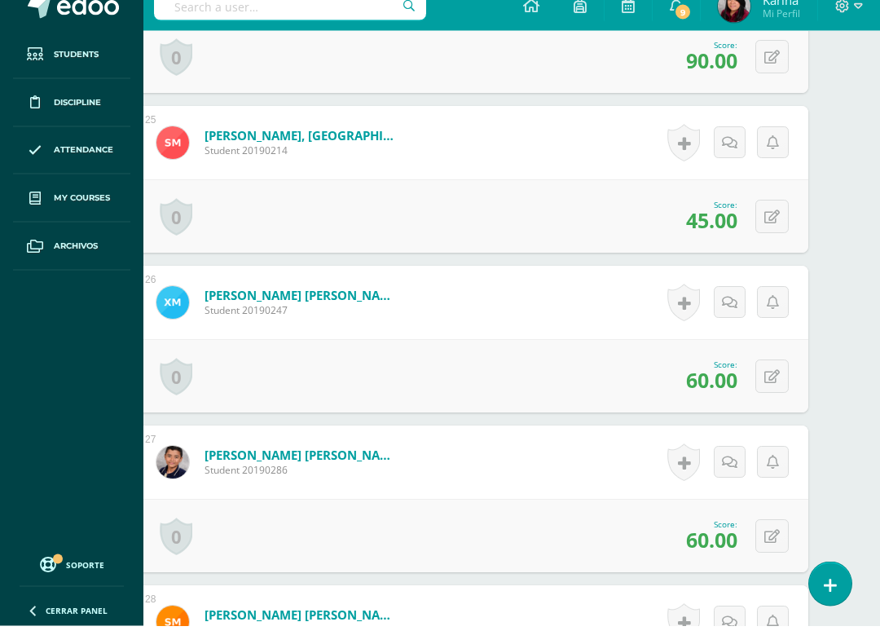
scroll to position [4290, 39]
click at [773, 388] on icon at bounding box center [771, 395] width 15 height 14
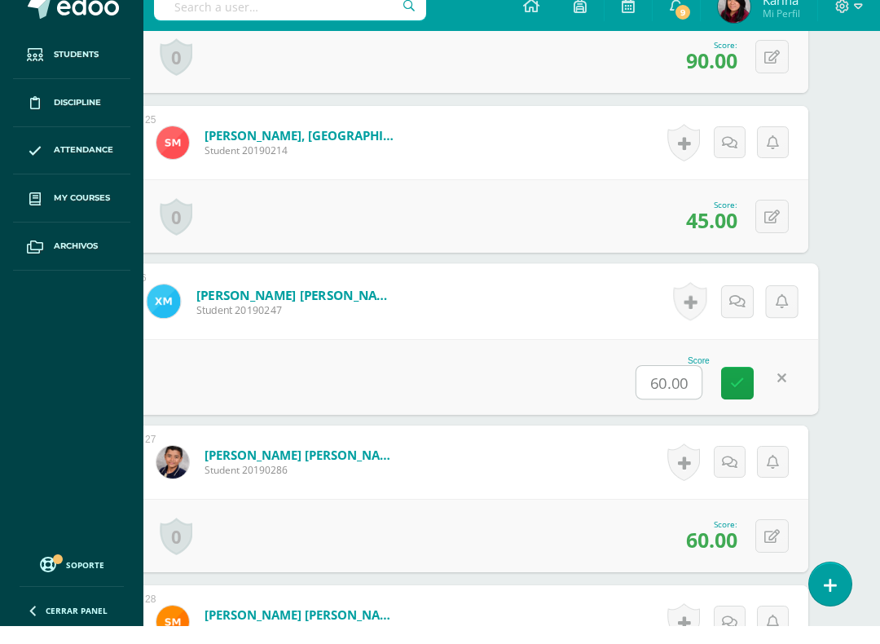
click at [778, 389] on icon at bounding box center [781, 396] width 9 height 14
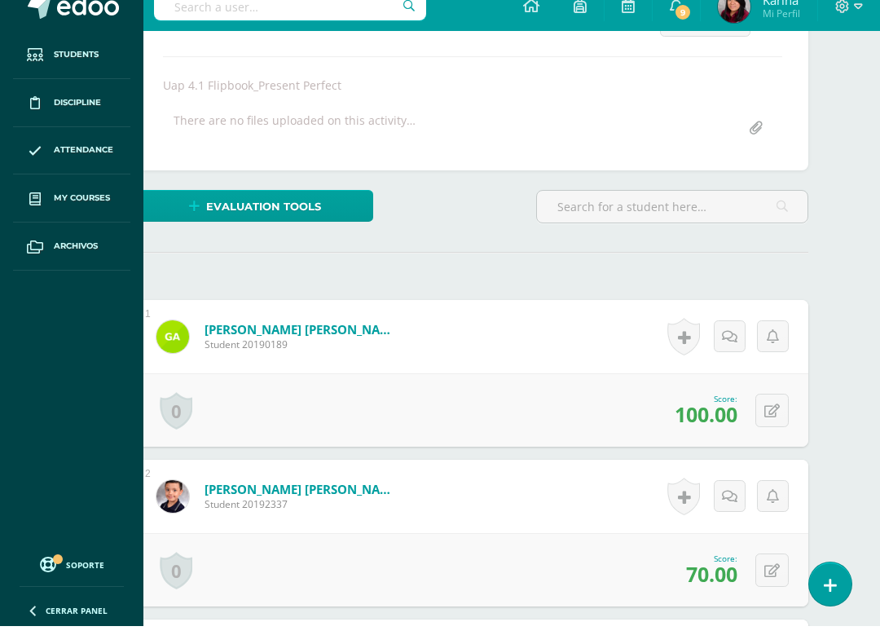
scroll to position [281, 39]
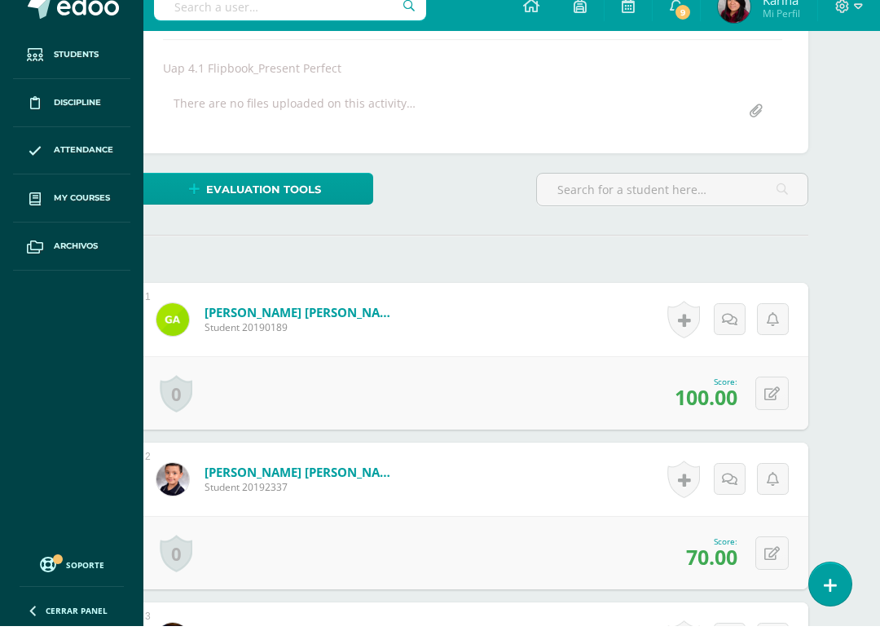
click at [310, 192] on span "Evaluation tools" at bounding box center [263, 207] width 115 height 30
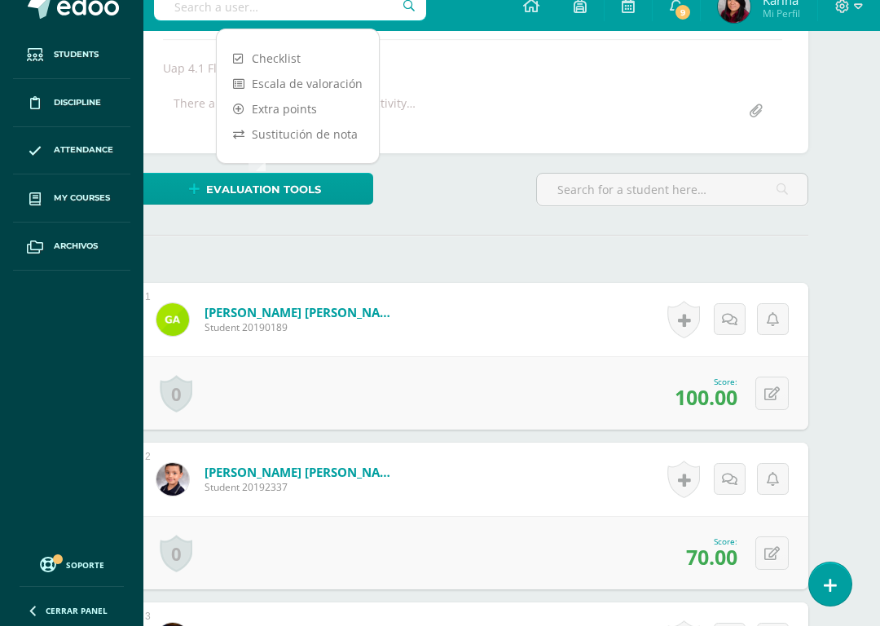
click at [328, 139] on link "Sustitución de nota" at bounding box center [298, 151] width 162 height 25
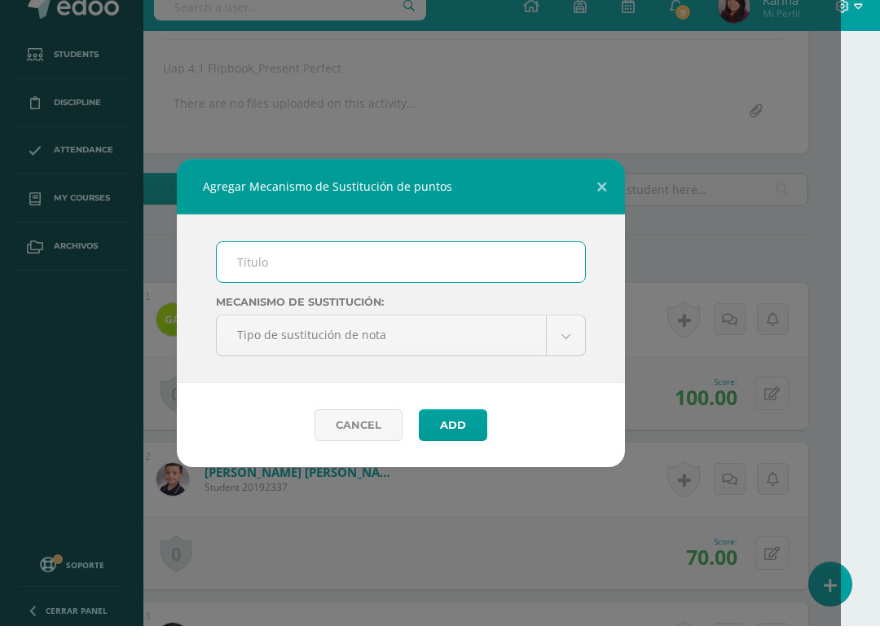
click at [401, 260] on input "text" at bounding box center [401, 280] width 368 height 40
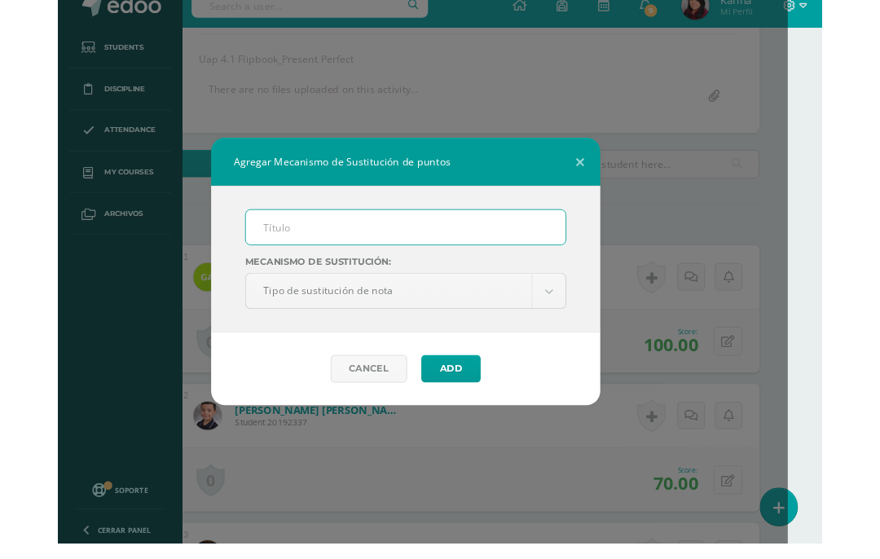
scroll to position [281, 0]
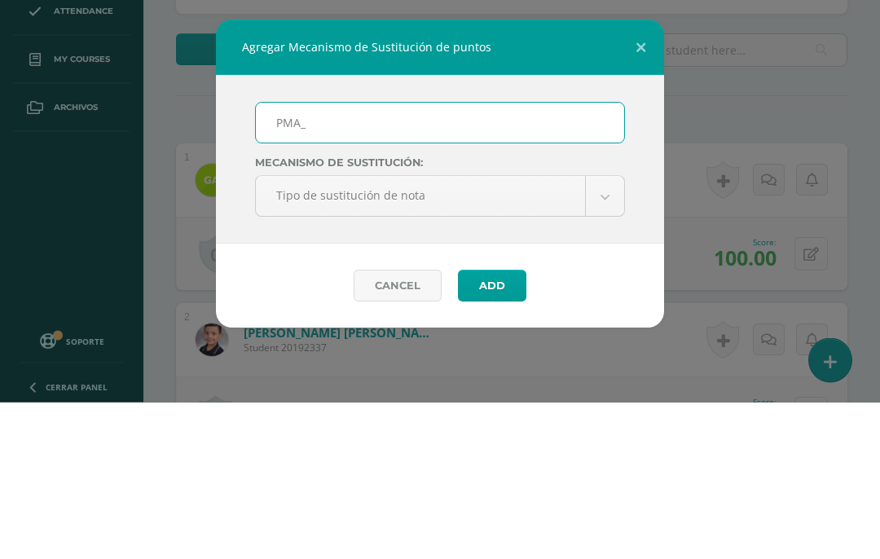
type input "PMA_"
click at [640, 177] on button at bounding box center [641, 204] width 46 height 55
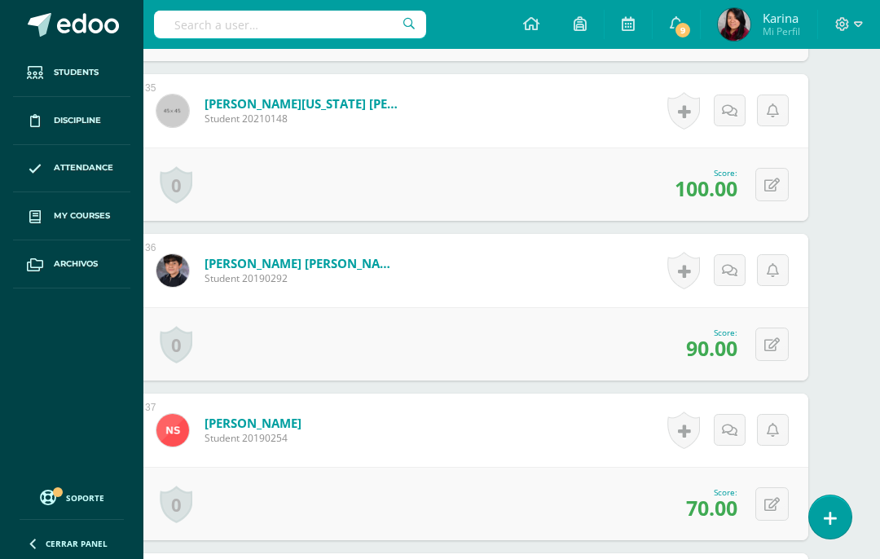
scroll to position [5942, 39]
